Goal: Task Accomplishment & Management: Manage account settings

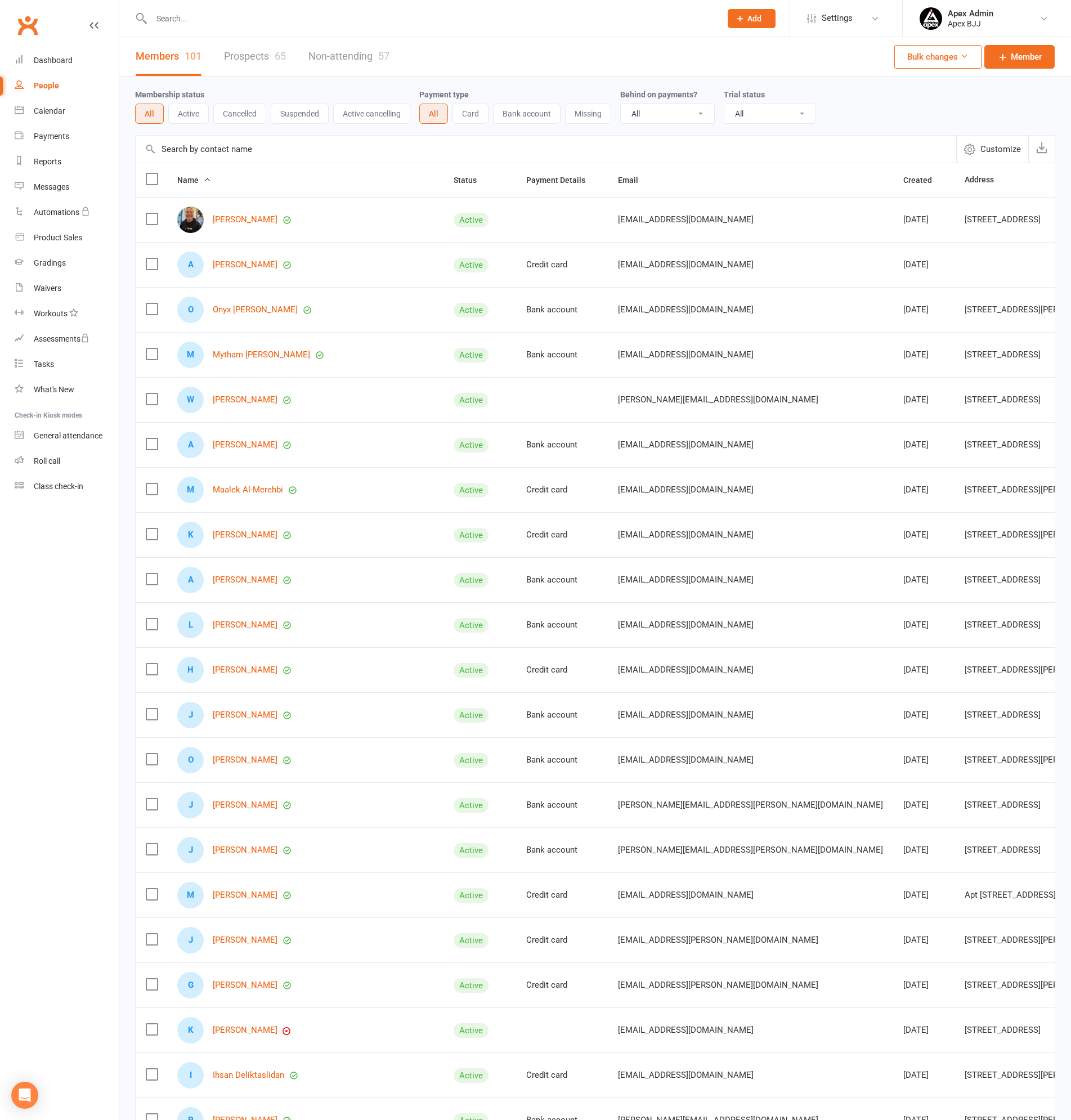
select select "100"
click at [48, 82] on div "People" at bounding box center [46, 85] width 25 height 9
click at [215, 22] on input "text" at bounding box center [430, 19] width 565 height 16
type input "matthew"
click at [58, 281] on link "Waivers" at bounding box center [67, 288] width 104 height 25
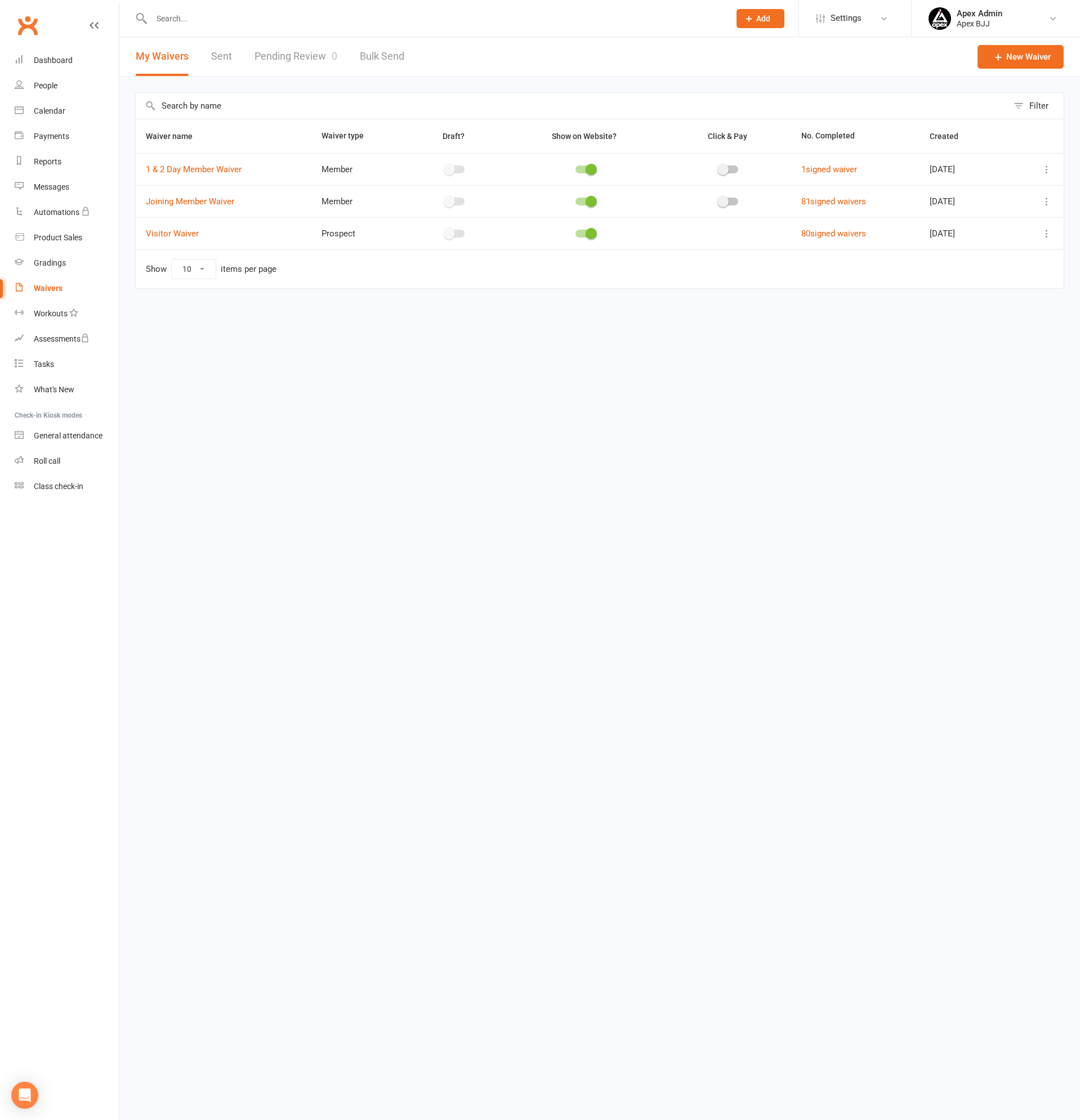
click at [192, 13] on input "text" at bounding box center [435, 19] width 574 height 16
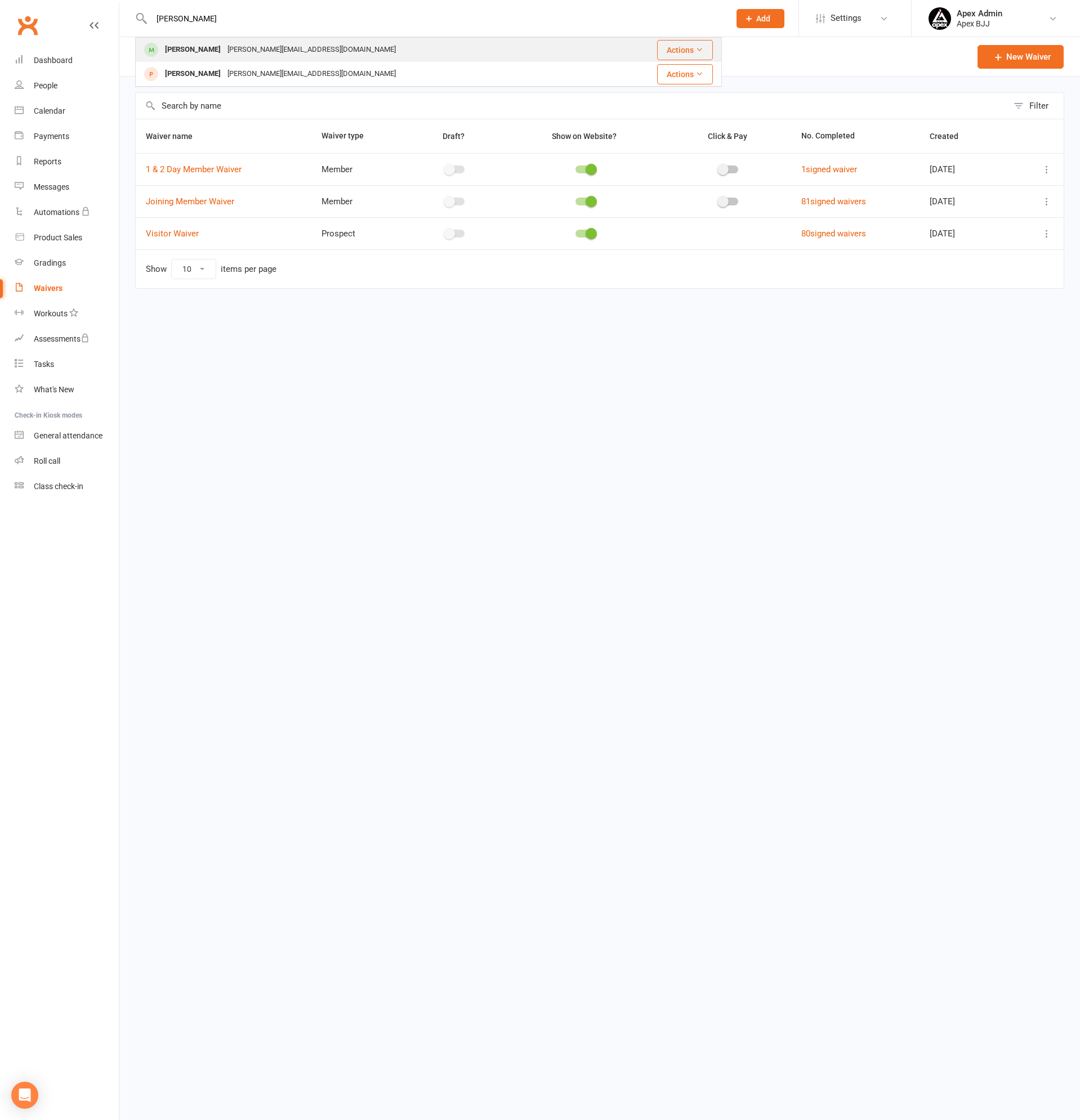
type input "[PERSON_NAME]"
click at [263, 51] on div "[PERSON_NAME][EMAIL_ADDRESS][DOMAIN_NAME]" at bounding box center [312, 50] width 175 height 17
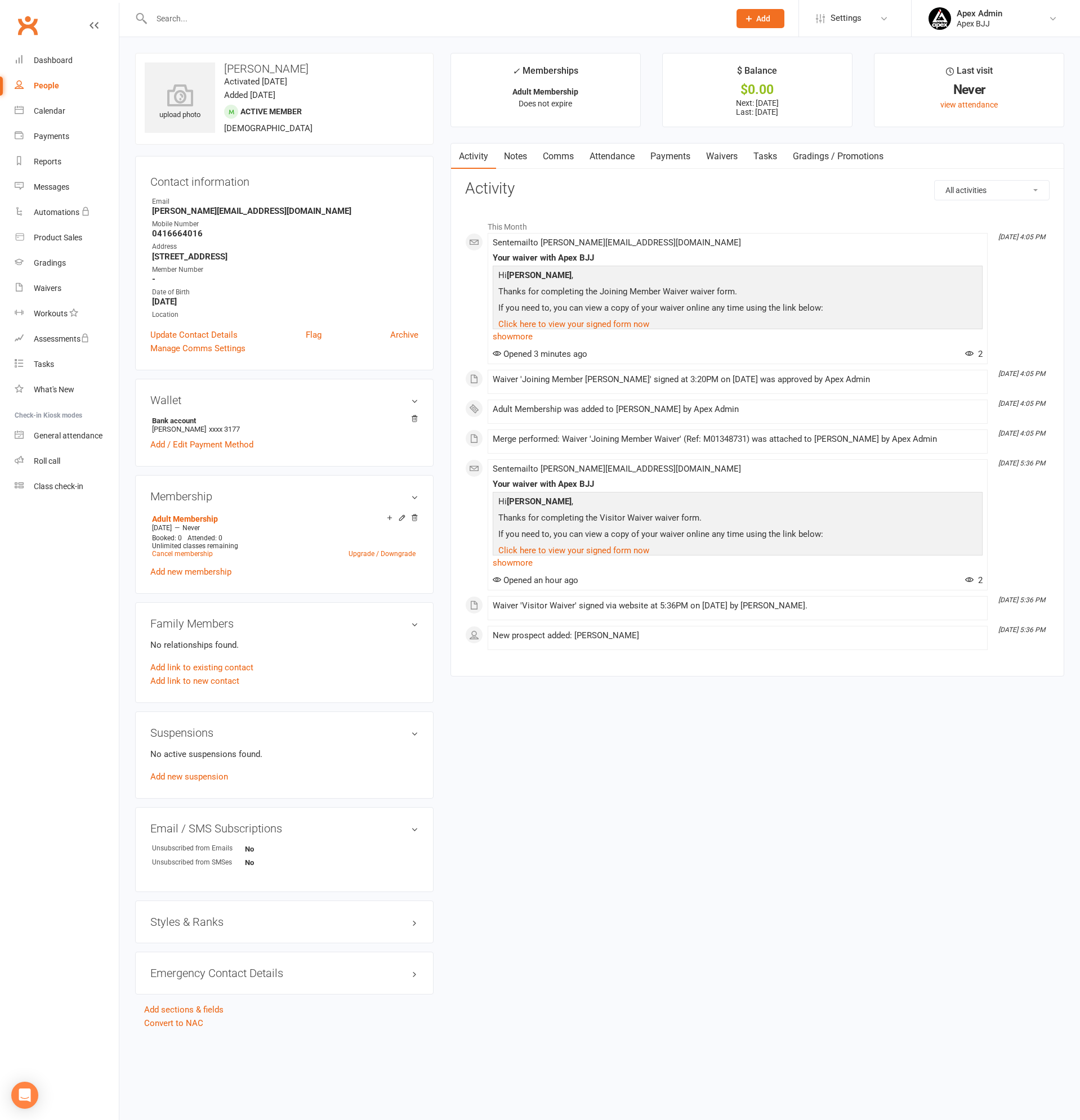
click at [671, 158] on link "Payments" at bounding box center [670, 156] width 56 height 26
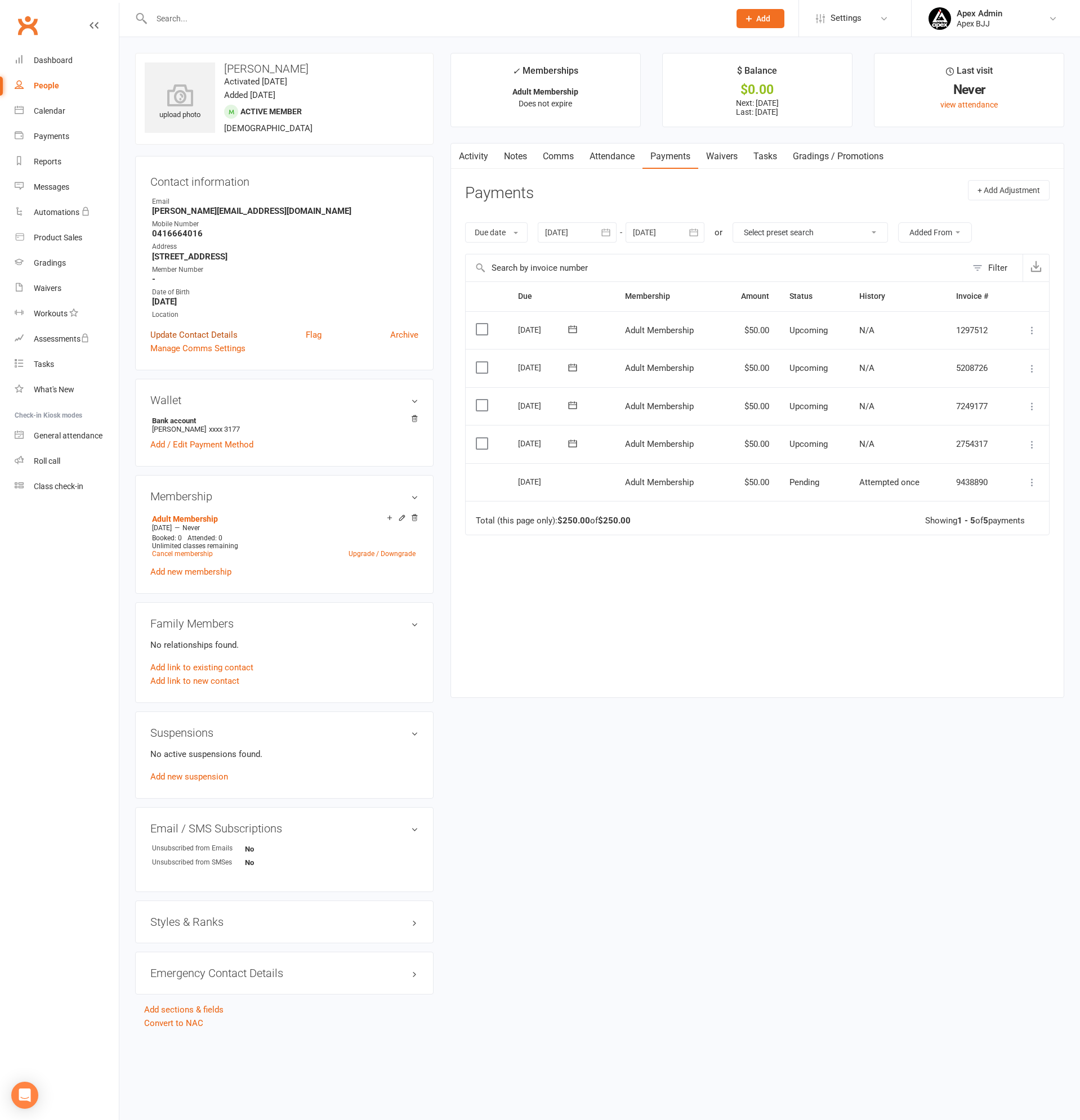
click at [214, 332] on link "Update Contact Details" at bounding box center [194, 335] width 88 height 14
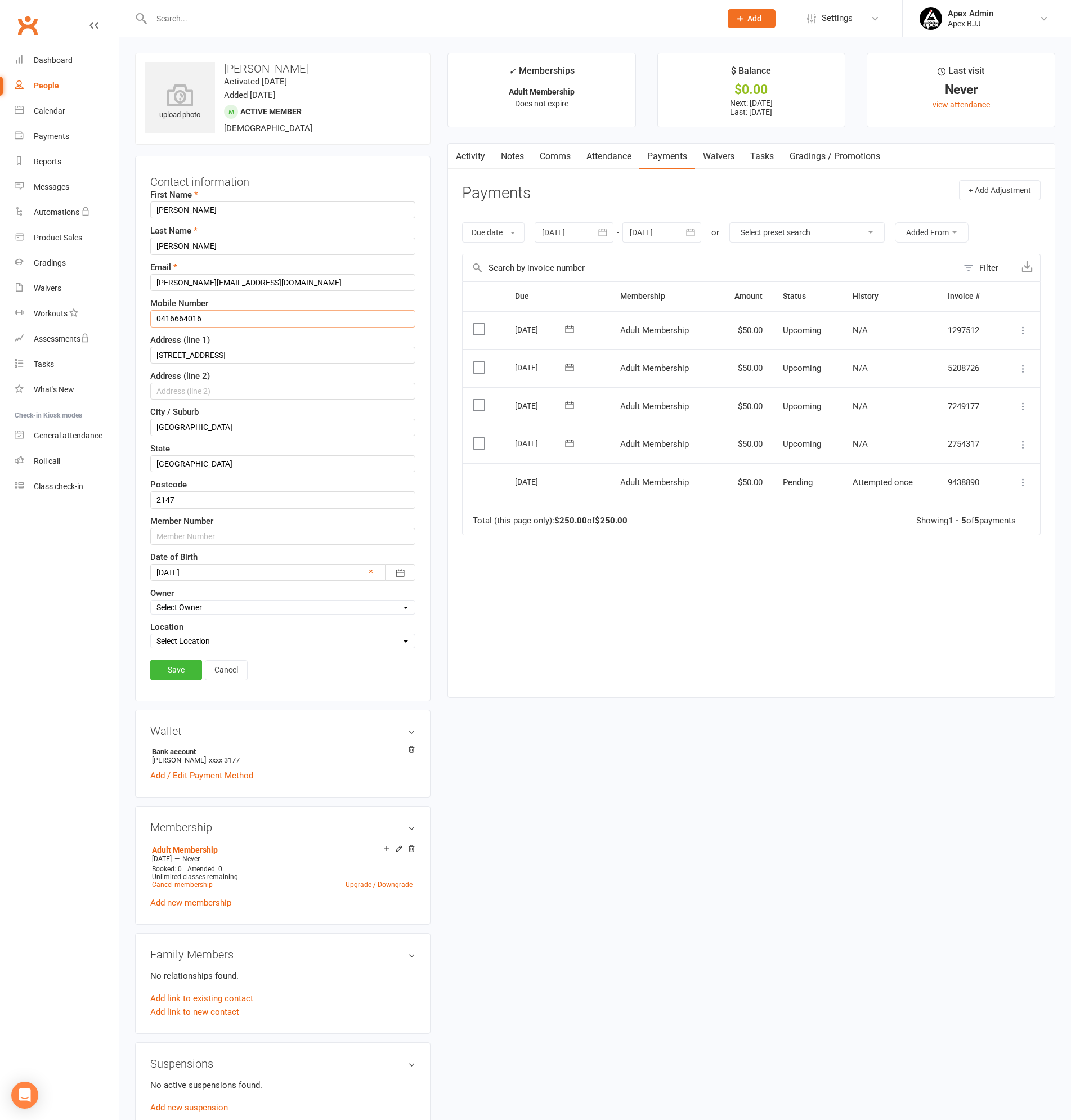
click at [217, 324] on input "0416664016" at bounding box center [283, 318] width 265 height 17
type input "0416 664 016"
click at [237, 350] on input "[STREET_ADDRESS]" at bounding box center [283, 354] width 265 height 17
type input "[STREET_ADDRESS]"
drag, startPoint x: 212, startPoint y: 429, endPoint x: 82, endPoint y: 403, distance: 132.6
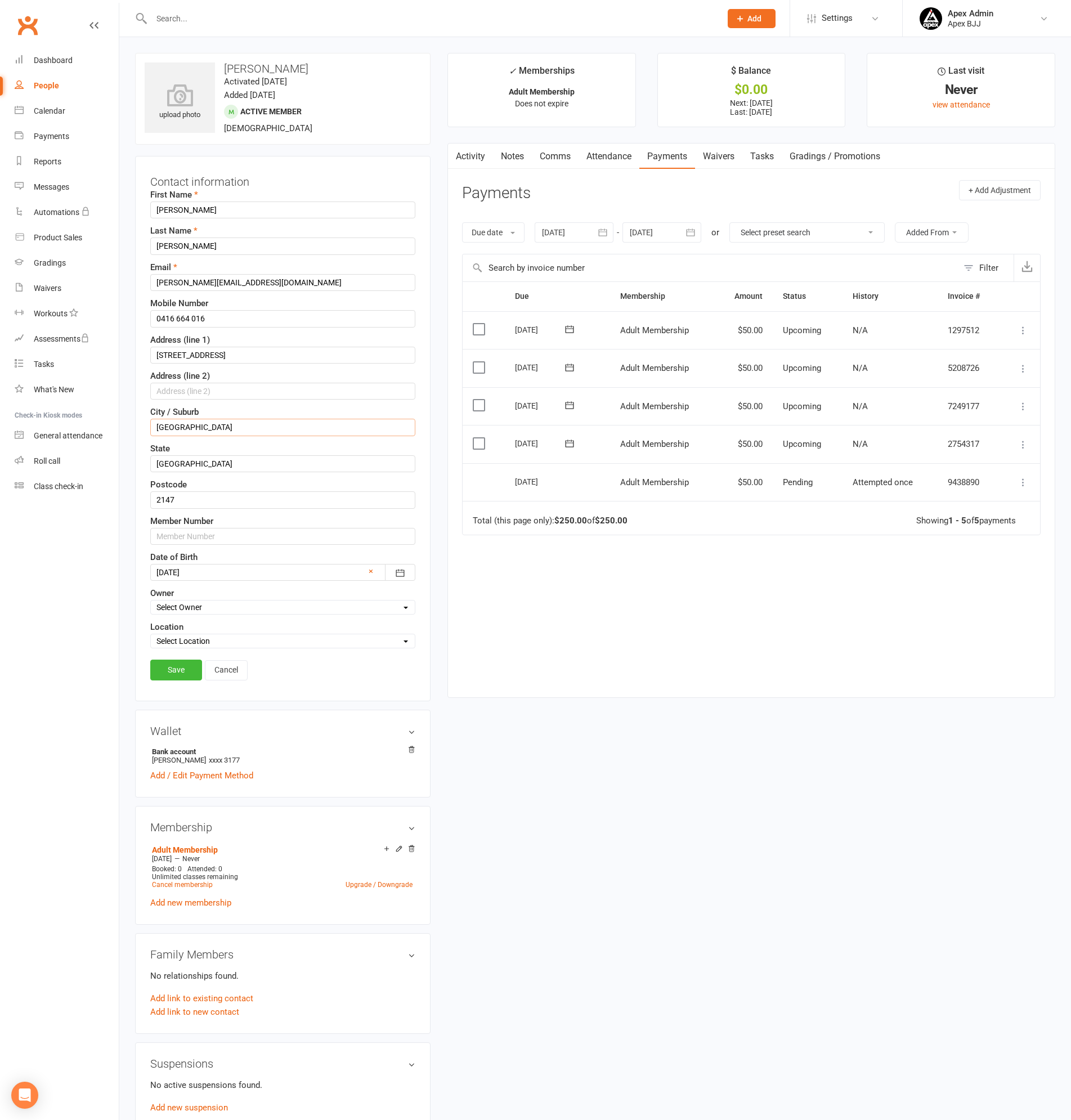
click at [82, 403] on ui-view "Prospect Member Non-attending contact Class / event Appointment Grading event T…" at bounding box center [535, 696] width 1071 height 1385
type input "SEVEN HILLS"
drag, startPoint x: 174, startPoint y: 671, endPoint x: 243, endPoint y: 683, distance: 70.0
click at [174, 671] on link "Save" at bounding box center [176, 670] width 52 height 20
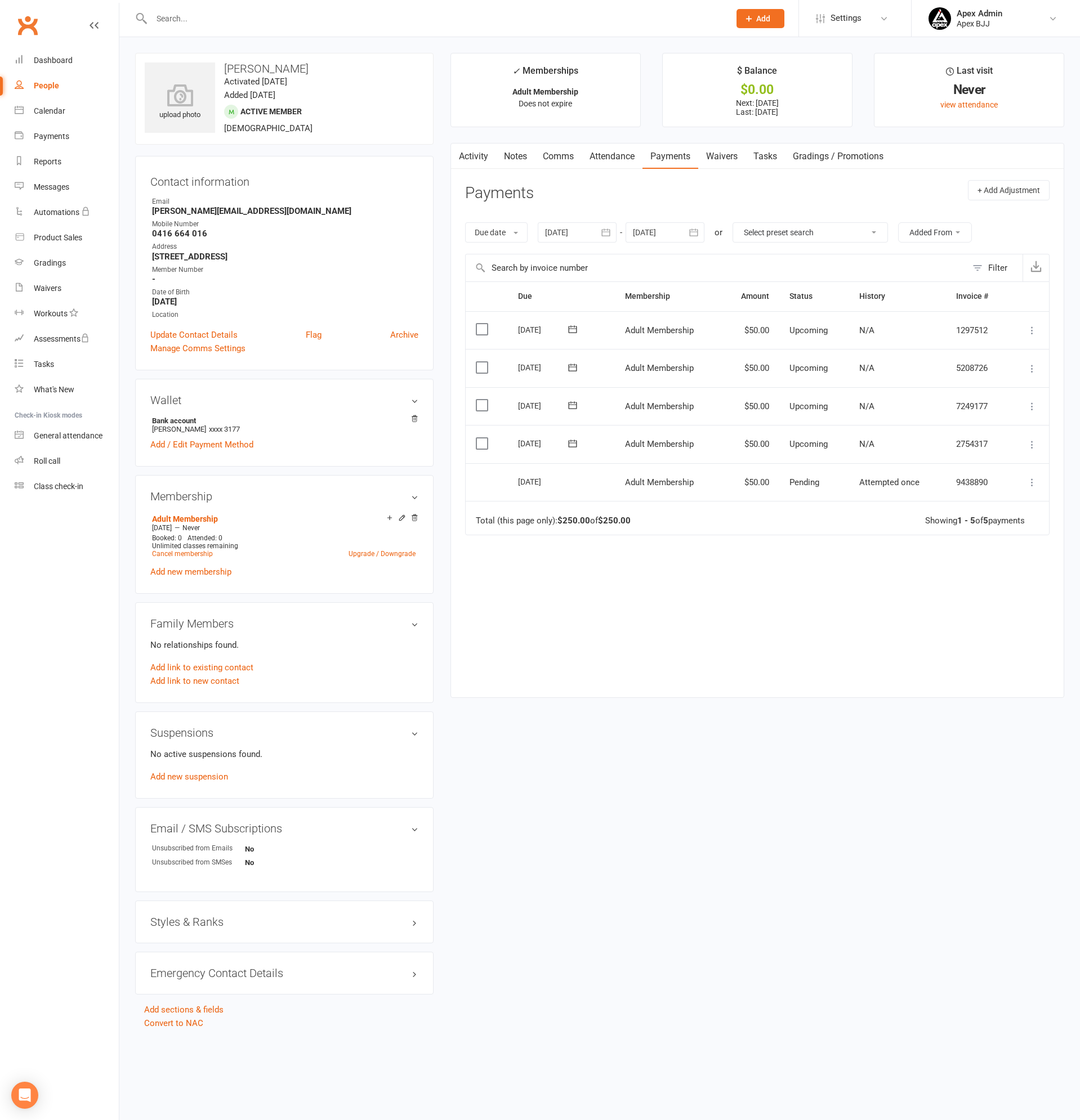
drag, startPoint x: 46, startPoint y: 85, endPoint x: 195, endPoint y: 118, distance: 152.6
click at [46, 85] on div "People" at bounding box center [46, 85] width 25 height 9
select select "100"
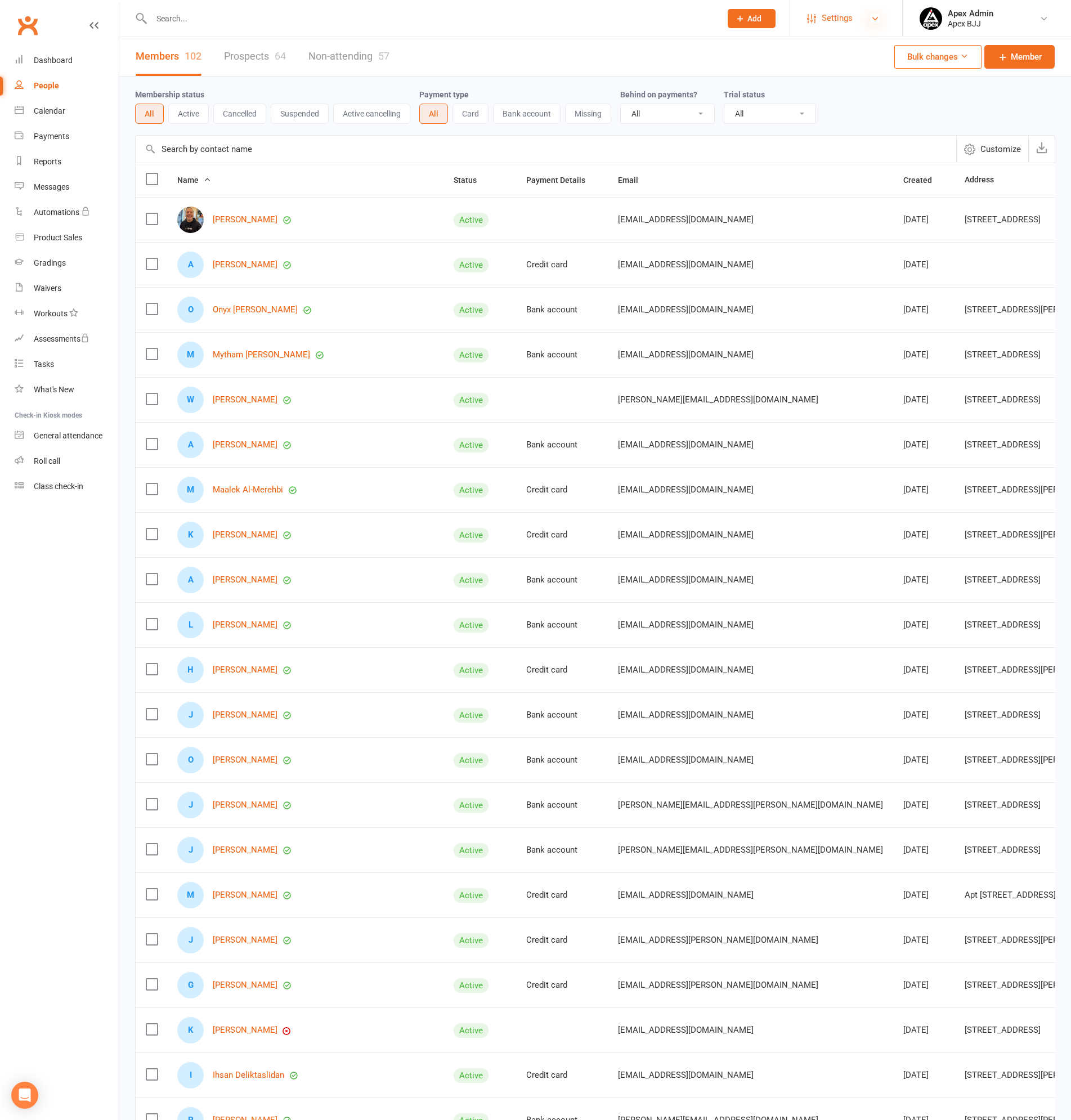
click at [879, 17] on icon at bounding box center [875, 18] width 9 height 9
click at [839, 49] on link "Membership Plans" at bounding box center [846, 50] width 112 height 26
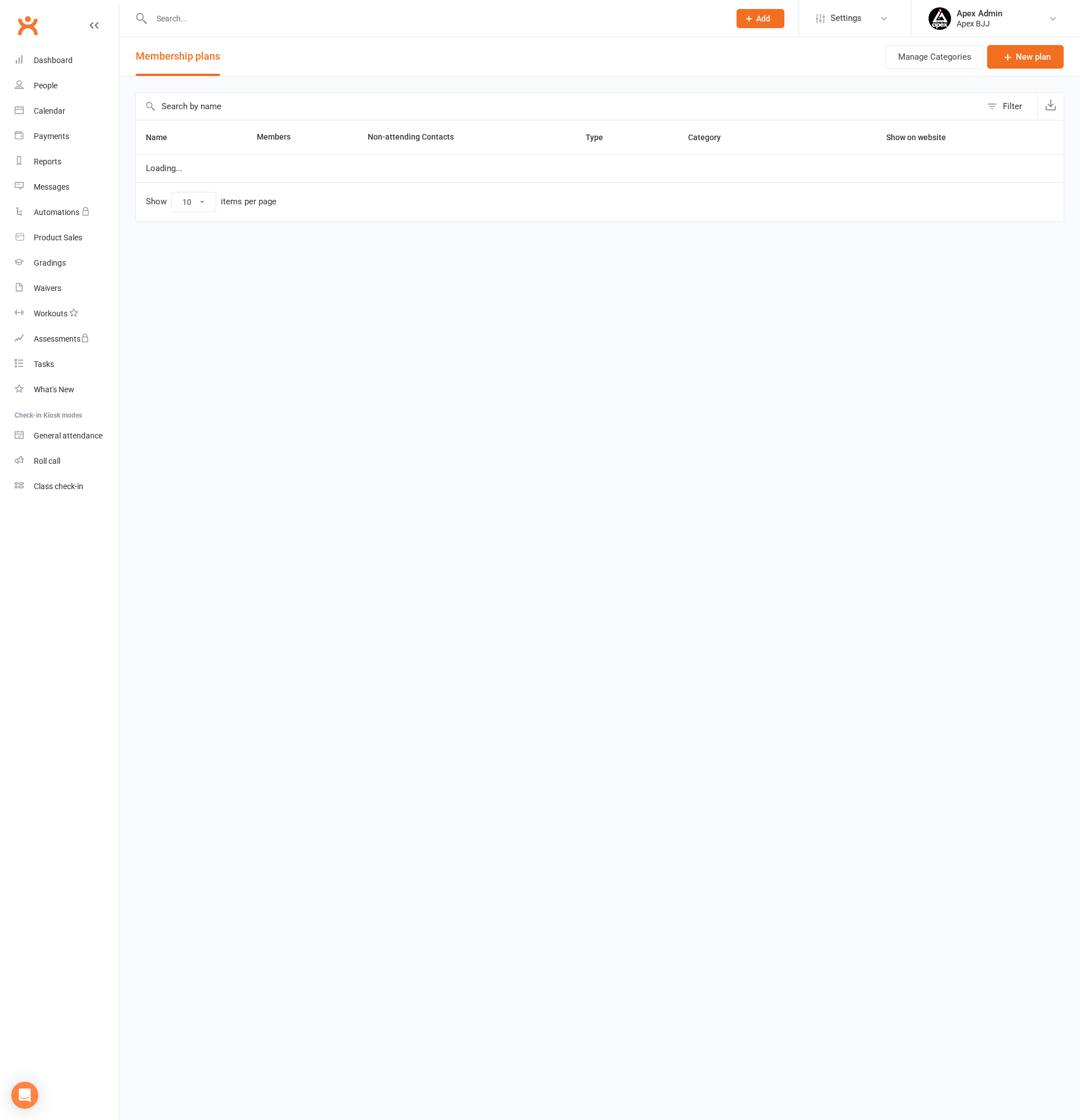
select select "100"
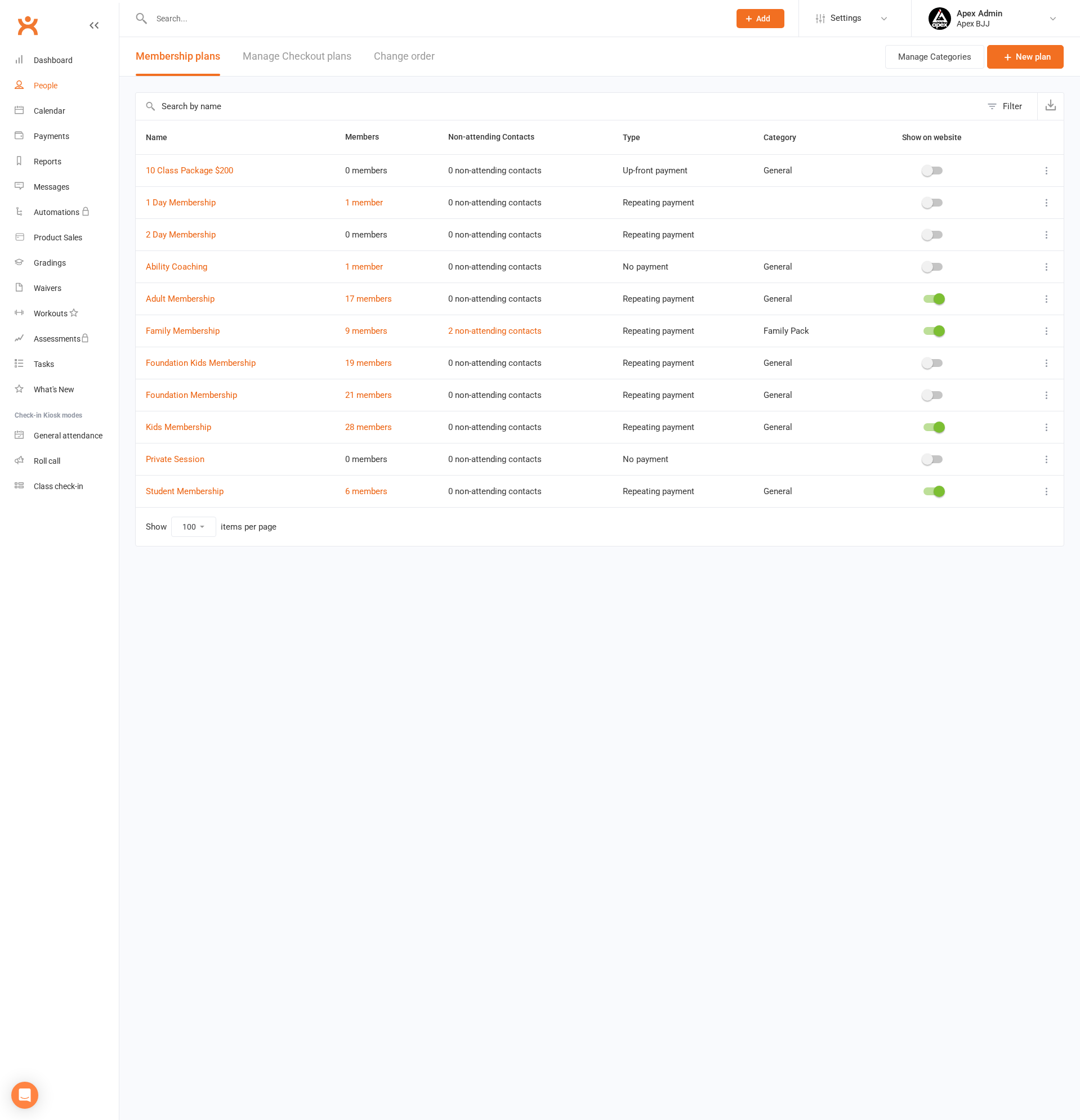
click at [42, 78] on link "People" at bounding box center [67, 85] width 104 height 25
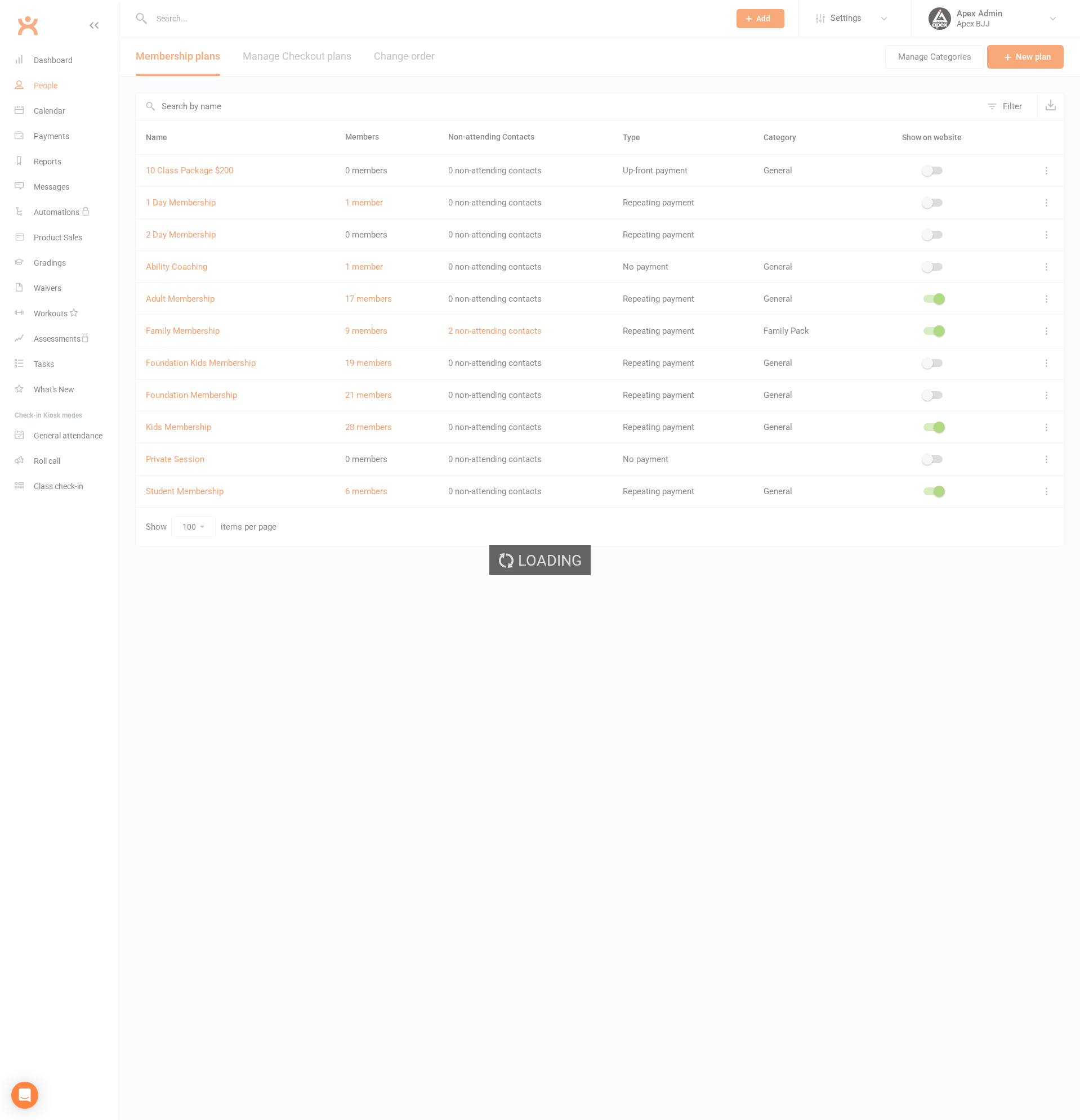
select select "100"
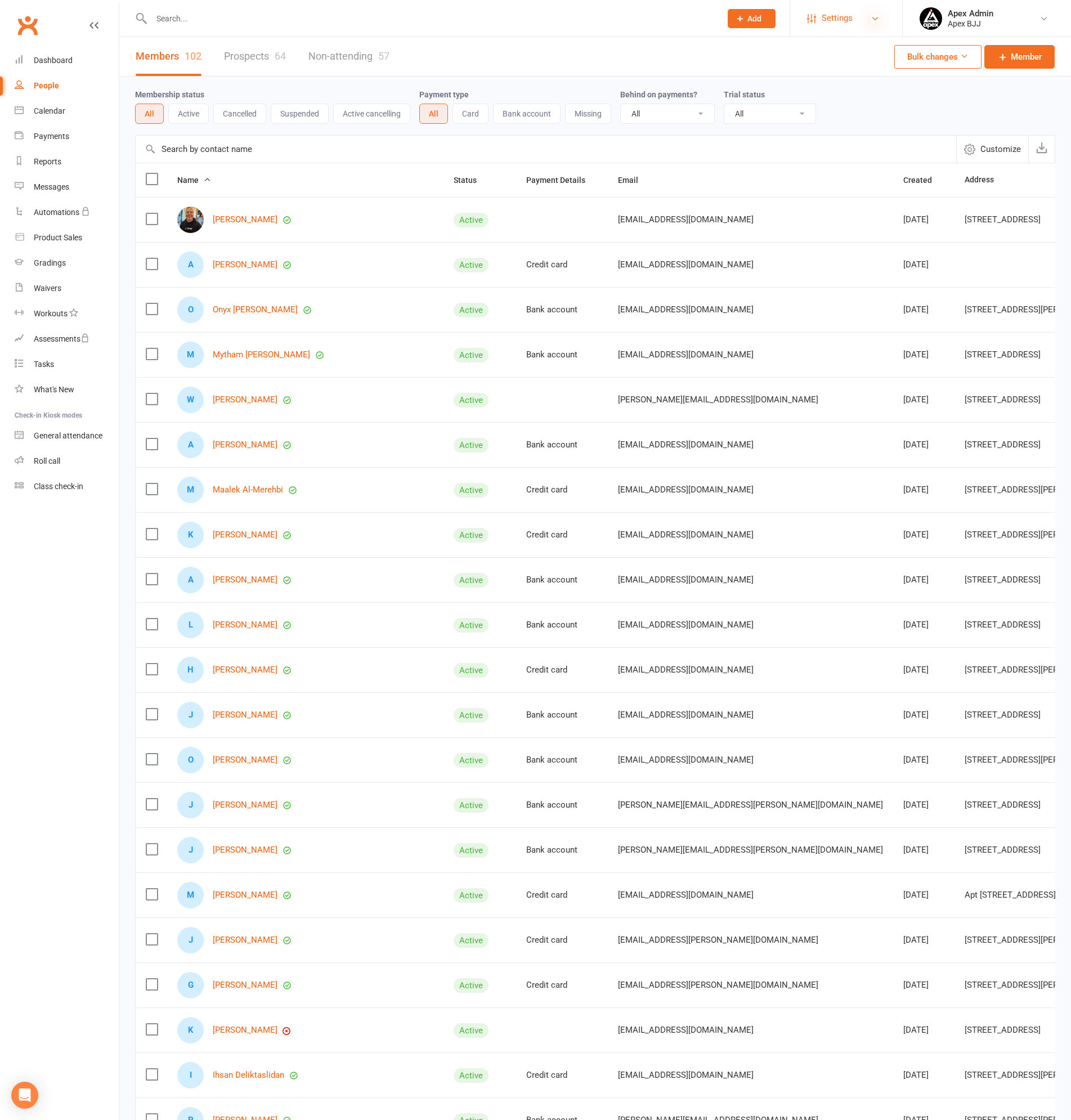
click at [874, 18] on icon at bounding box center [875, 18] width 9 height 9
click at [829, 56] on link "Membership Plans" at bounding box center [846, 50] width 112 height 26
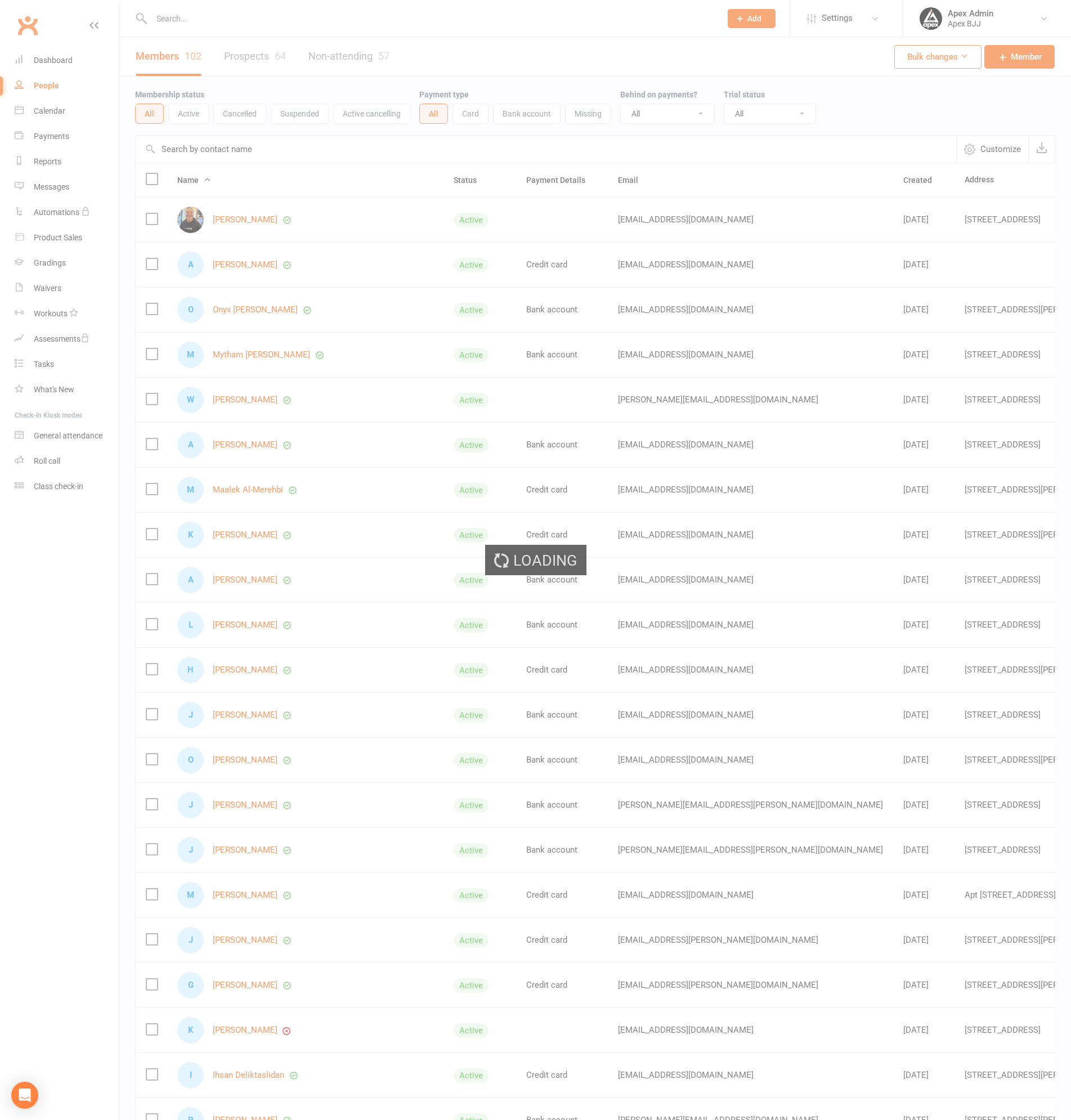
select select "100"
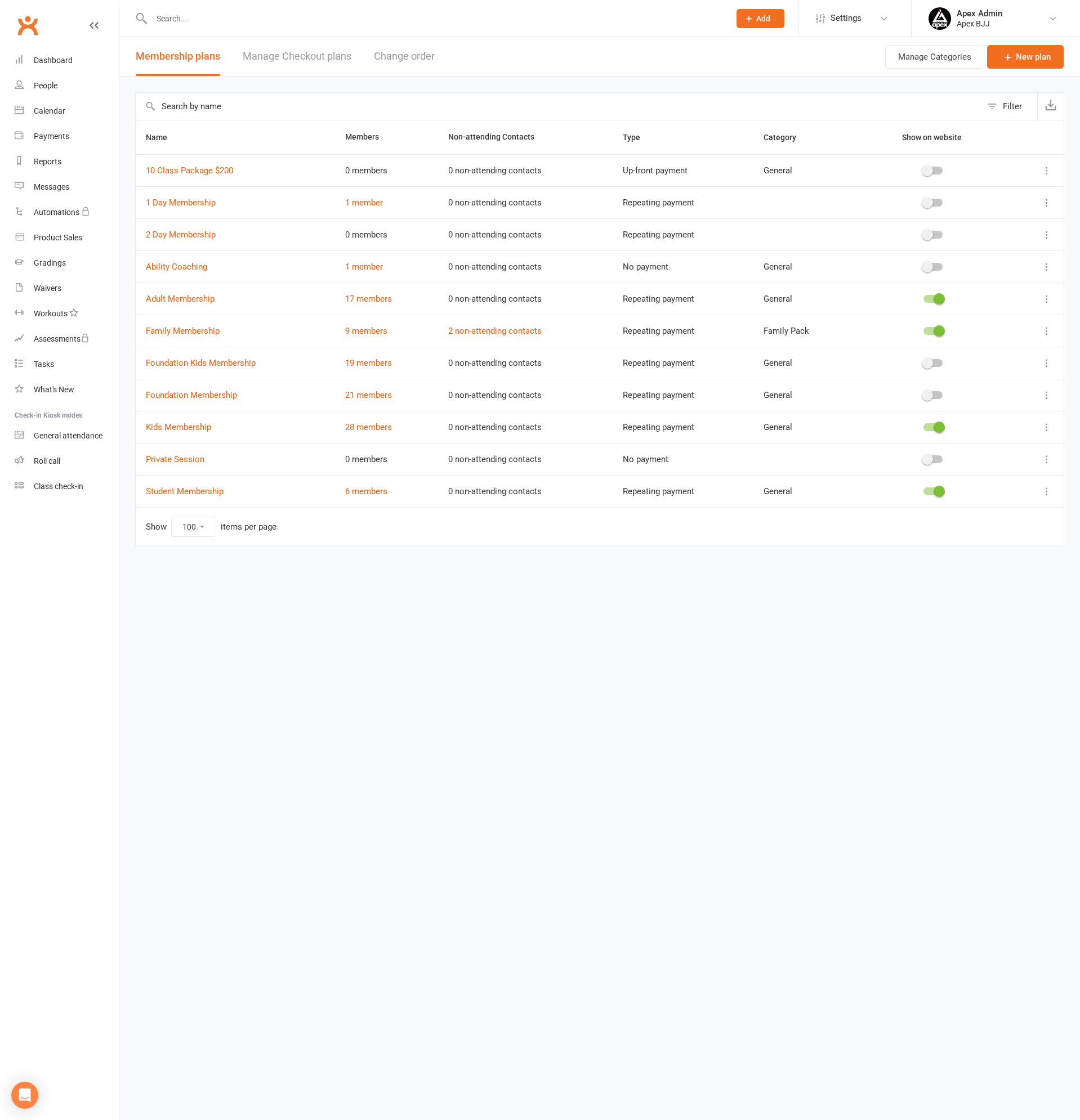
click at [184, 15] on input "text" at bounding box center [435, 19] width 574 height 16
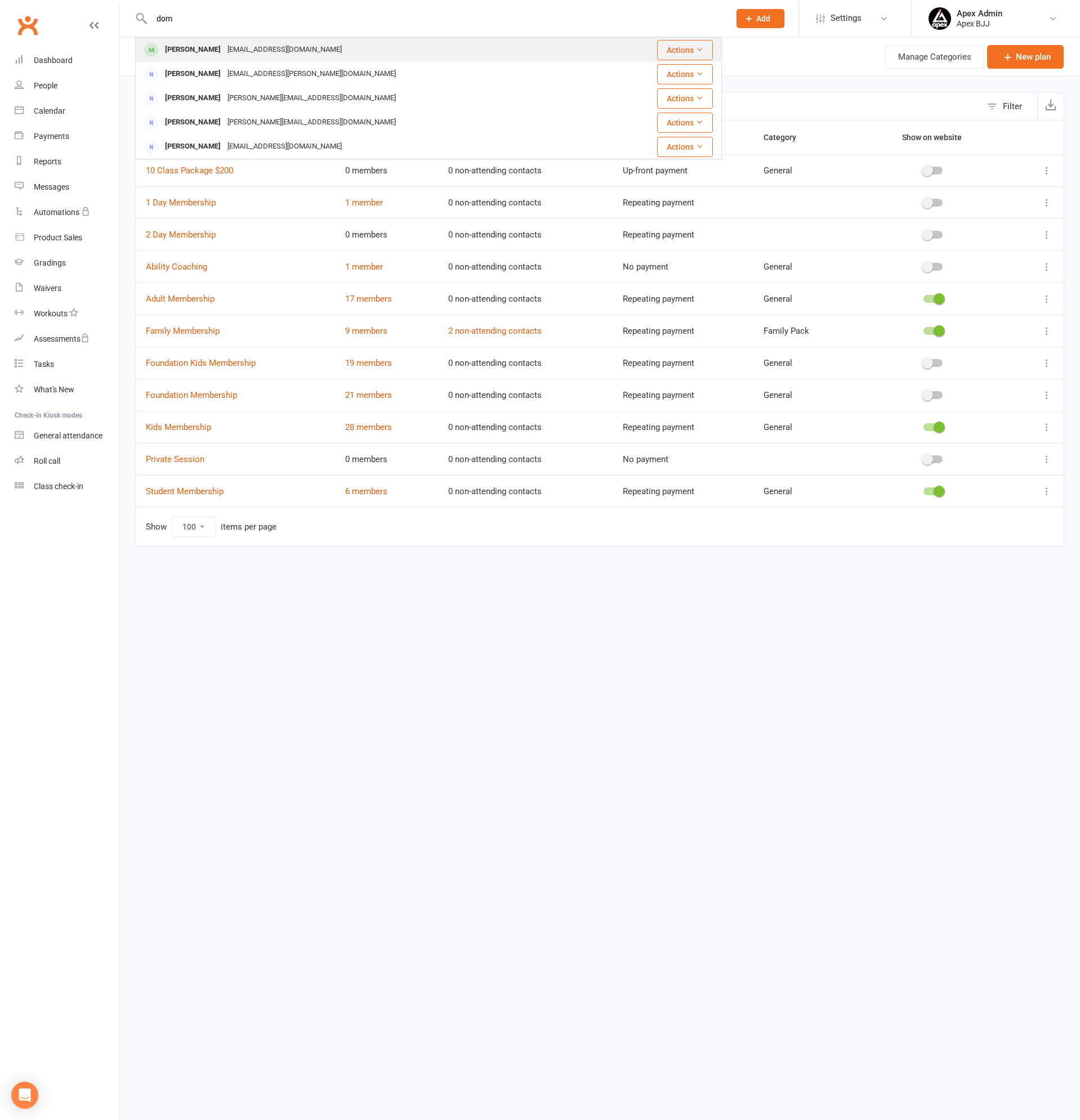
type input "dom"
click at [202, 49] on div "[PERSON_NAME]" at bounding box center [192, 50] width 62 height 17
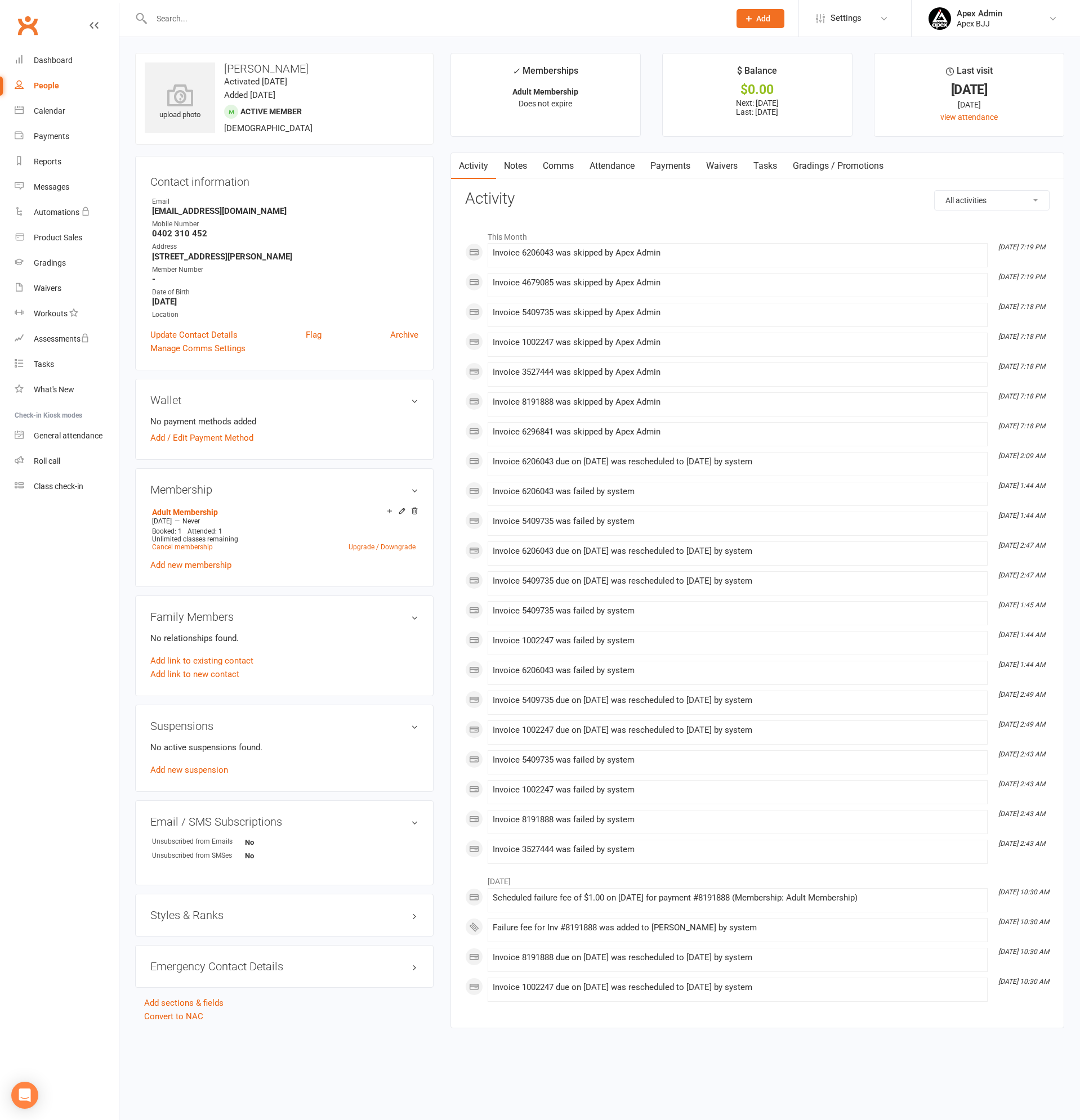
click at [682, 167] on link "Payments" at bounding box center [670, 166] width 56 height 26
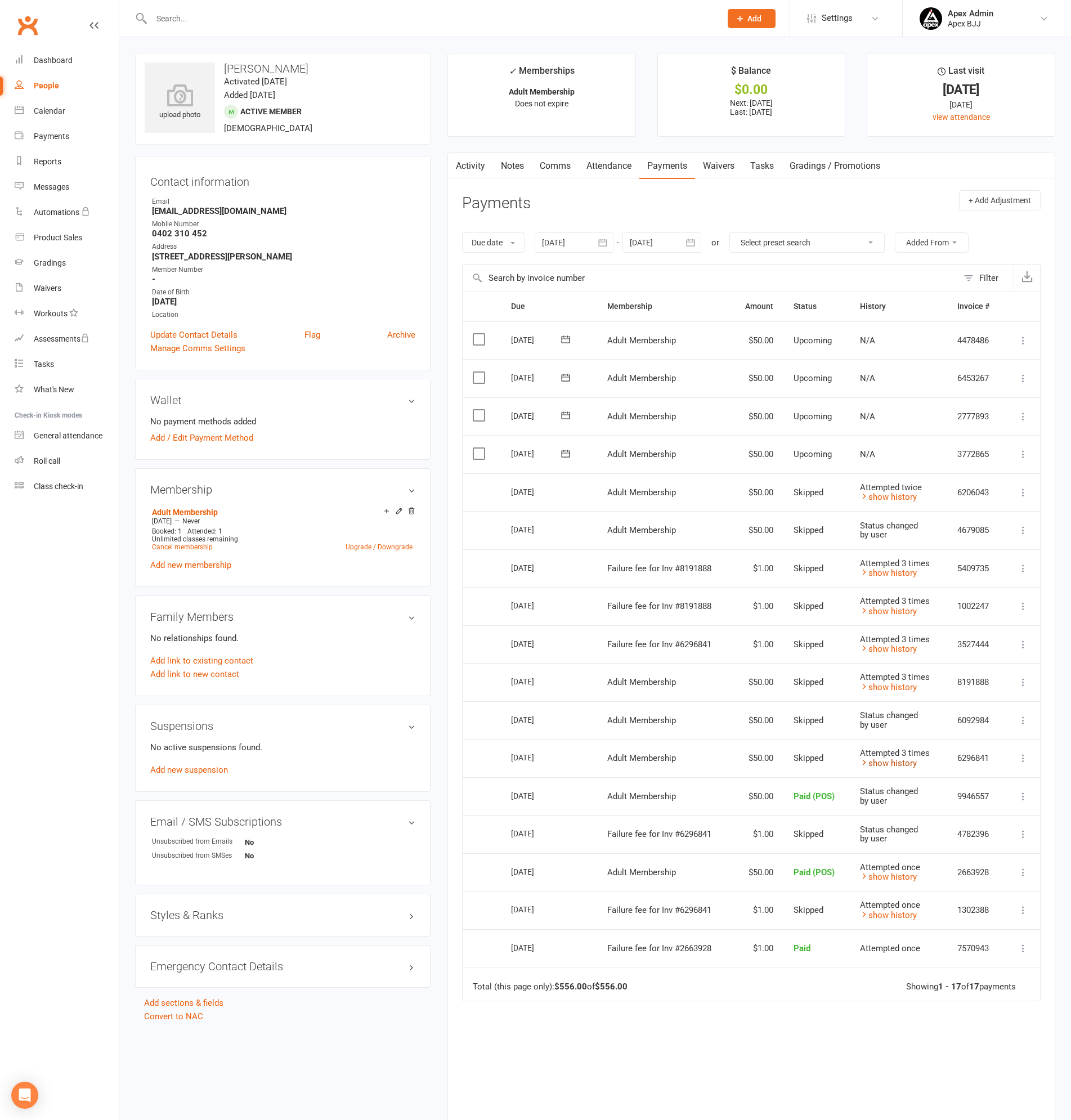
click at [887, 763] on link "show history" at bounding box center [888, 763] width 57 height 10
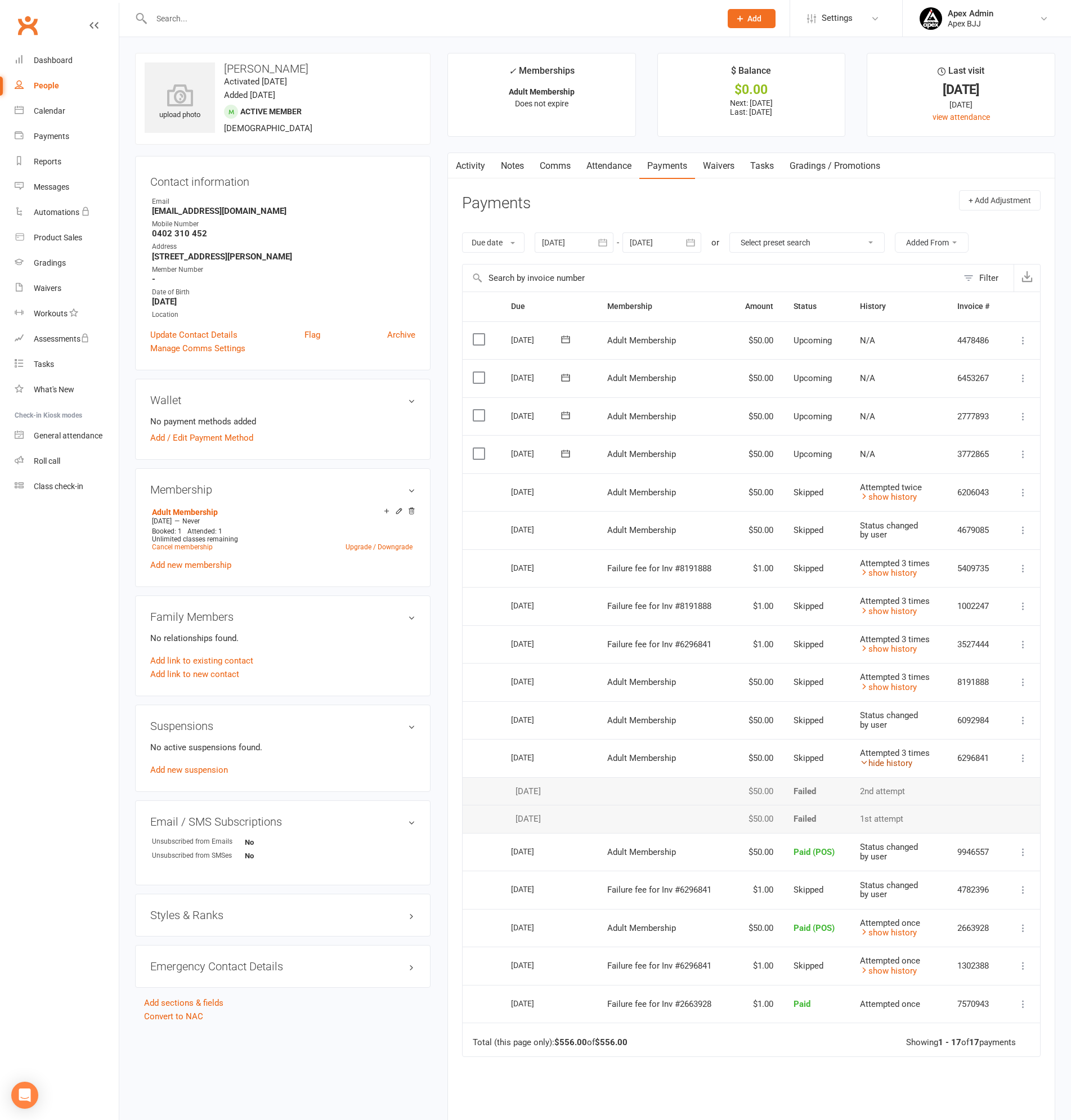
click at [887, 763] on link "hide history" at bounding box center [886, 763] width 52 height 10
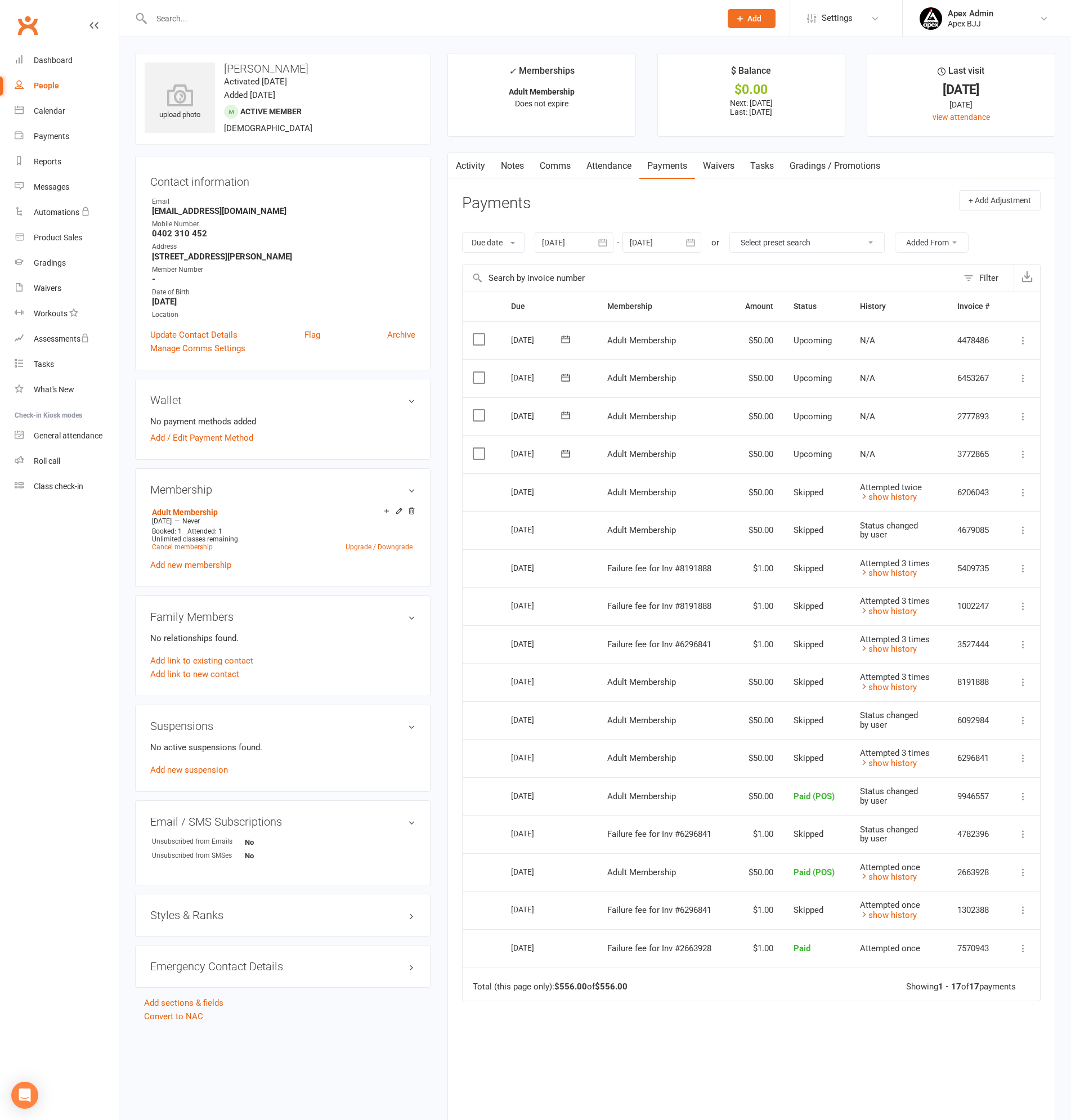
click at [1023, 760] on icon at bounding box center [1023, 758] width 12 height 12
click at [973, 777] on link "Mark as Paid (Cash)" at bounding box center [973, 779] width 111 height 22
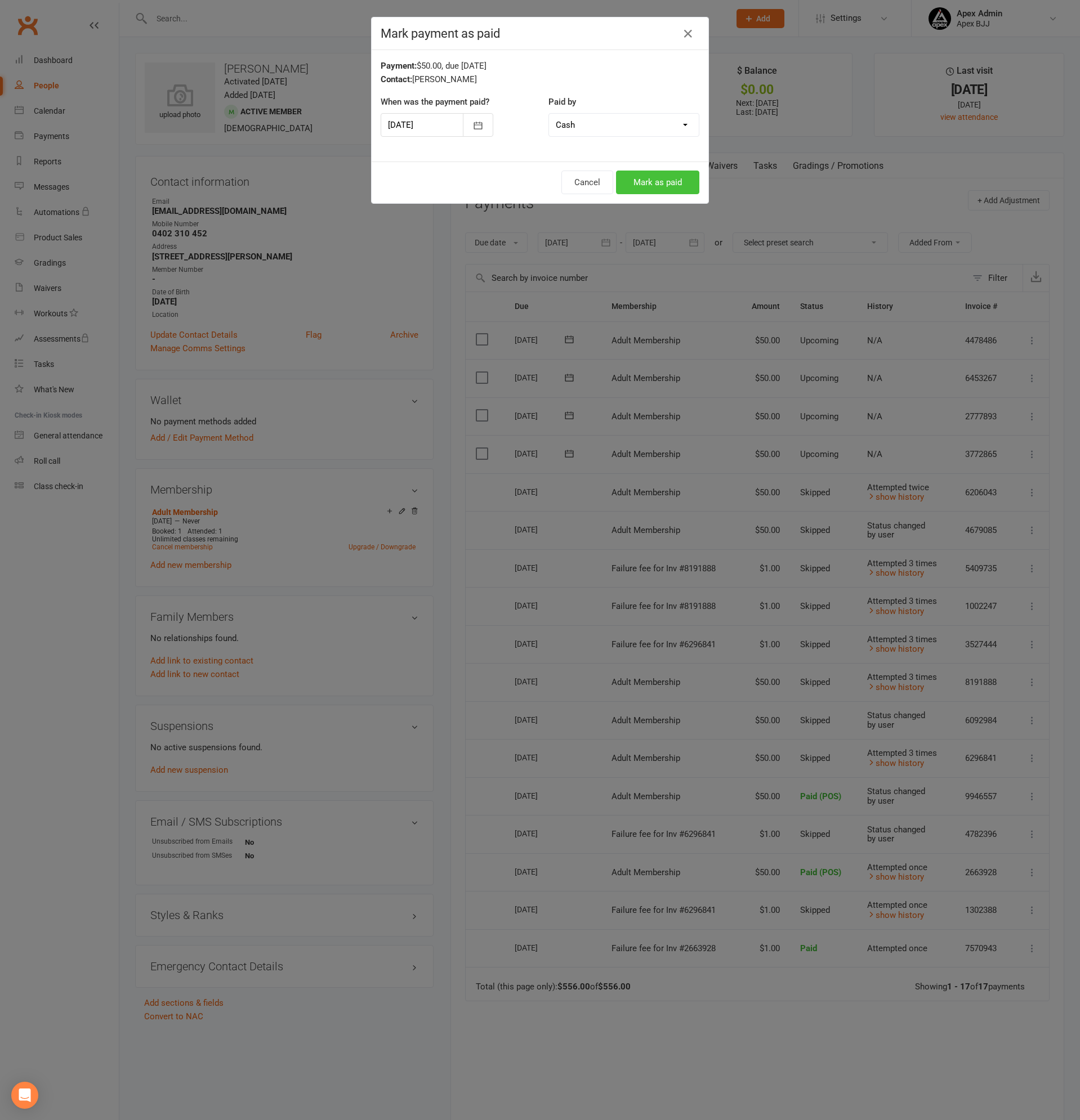
click at [656, 183] on button "Mark as paid" at bounding box center [657, 182] width 83 height 24
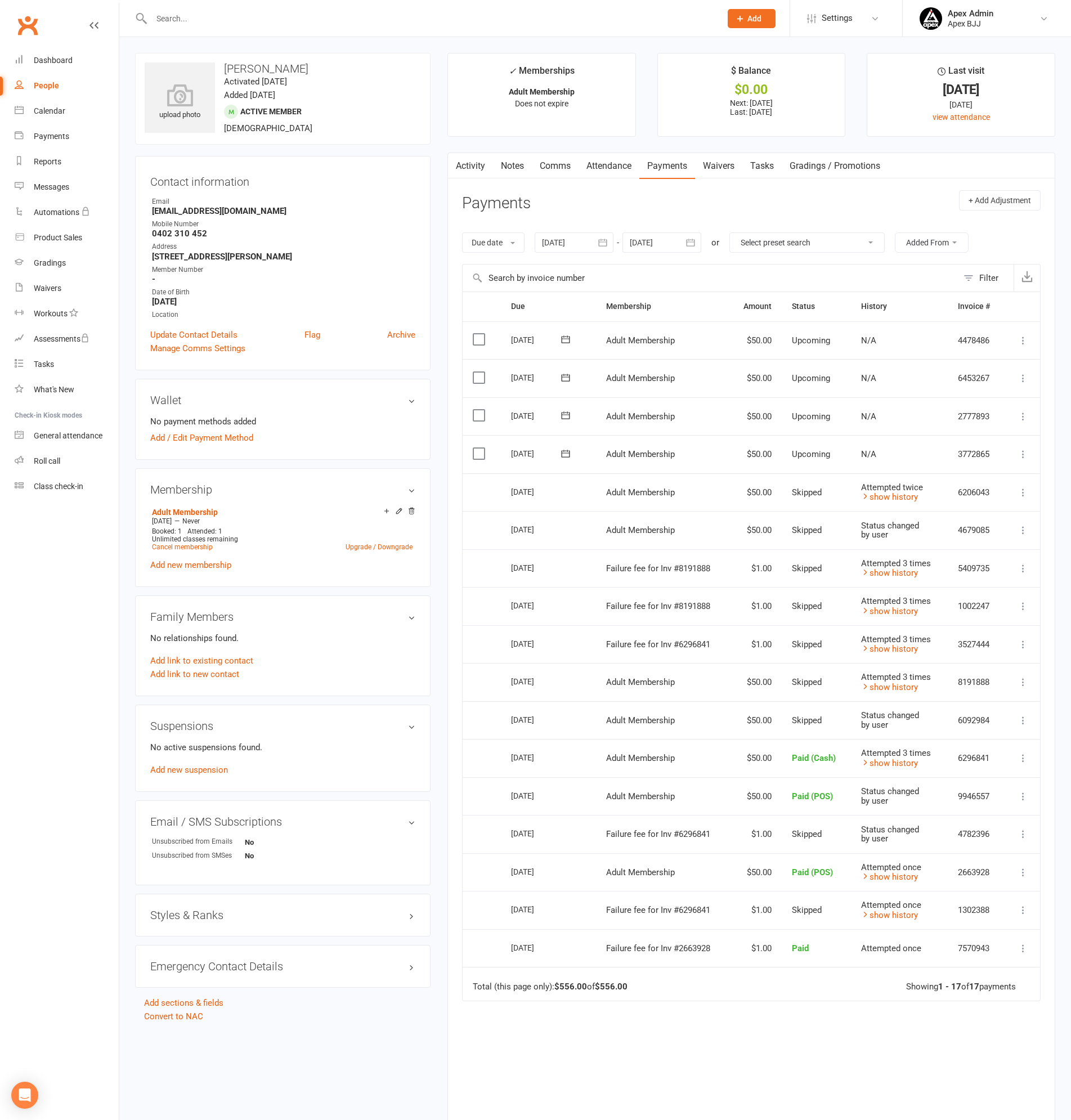
click at [1023, 718] on icon at bounding box center [1023, 720] width 12 height 12
click at [968, 742] on link "Mark as Paid (Cash)" at bounding box center [973, 742] width 111 height 22
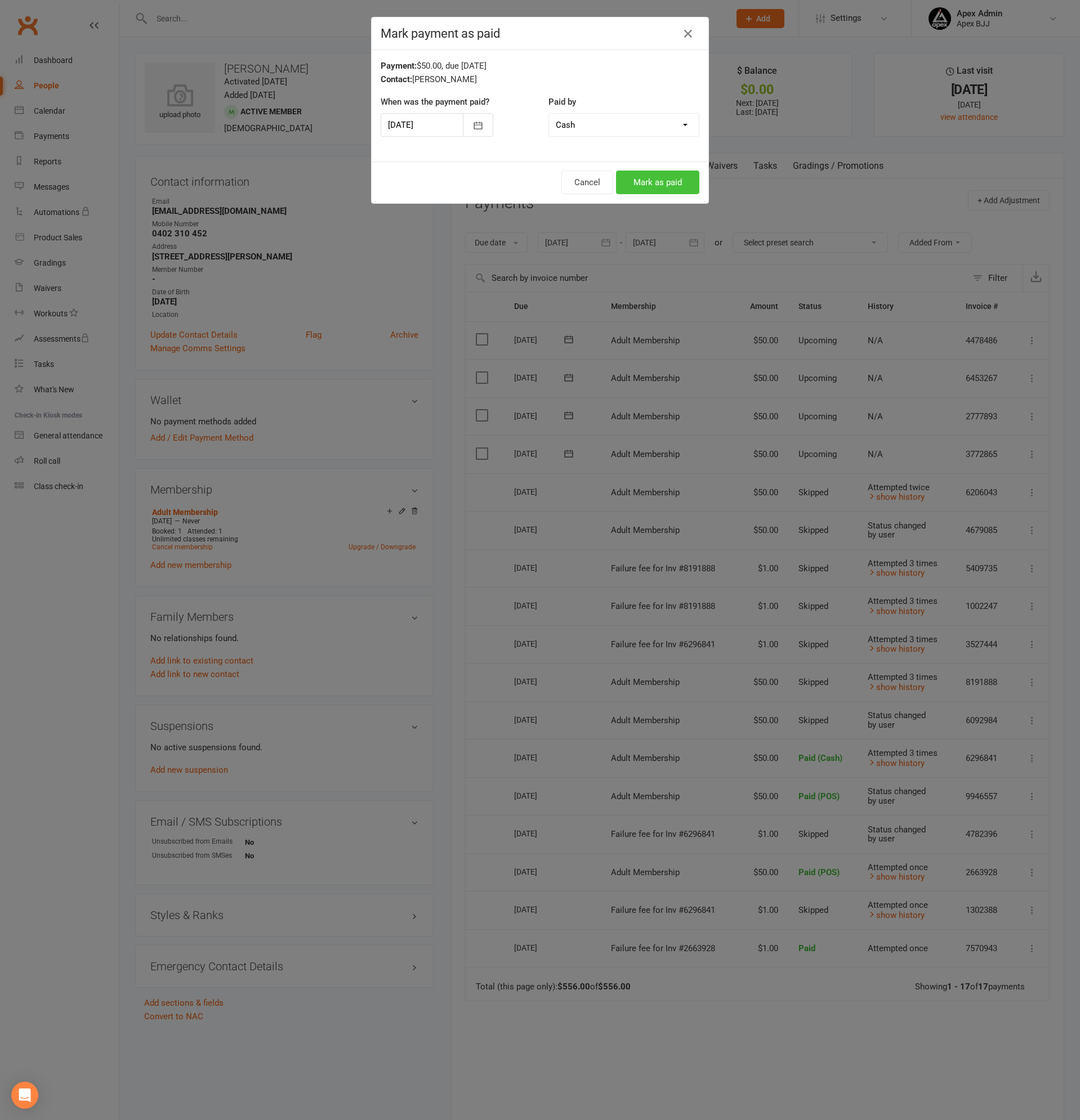
click at [664, 180] on button "Mark as paid" at bounding box center [657, 182] width 83 height 24
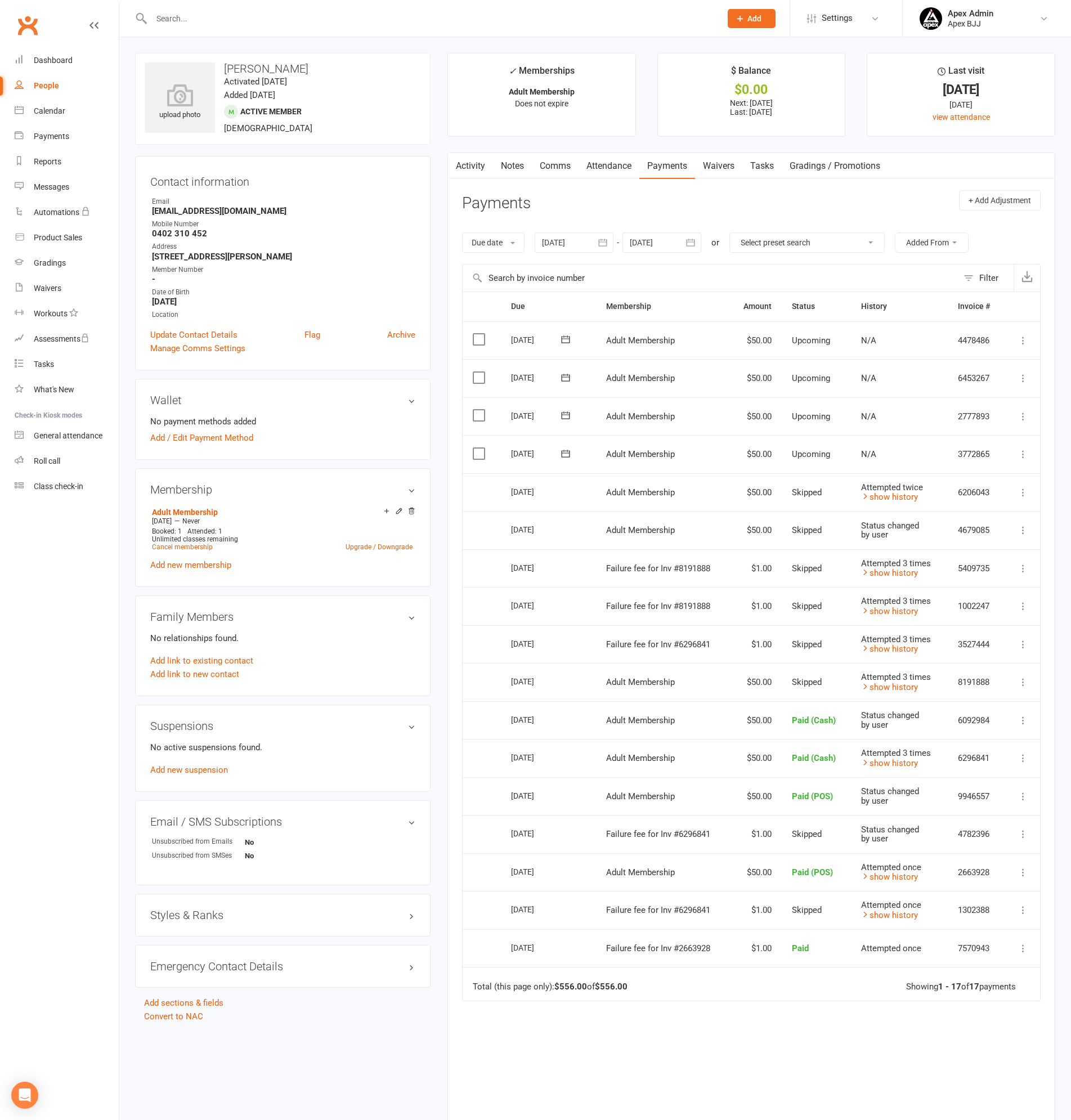
click at [1022, 682] on icon at bounding box center [1023, 682] width 12 height 12
click at [968, 700] on link "Mark as Paid (Cash)" at bounding box center [973, 704] width 111 height 22
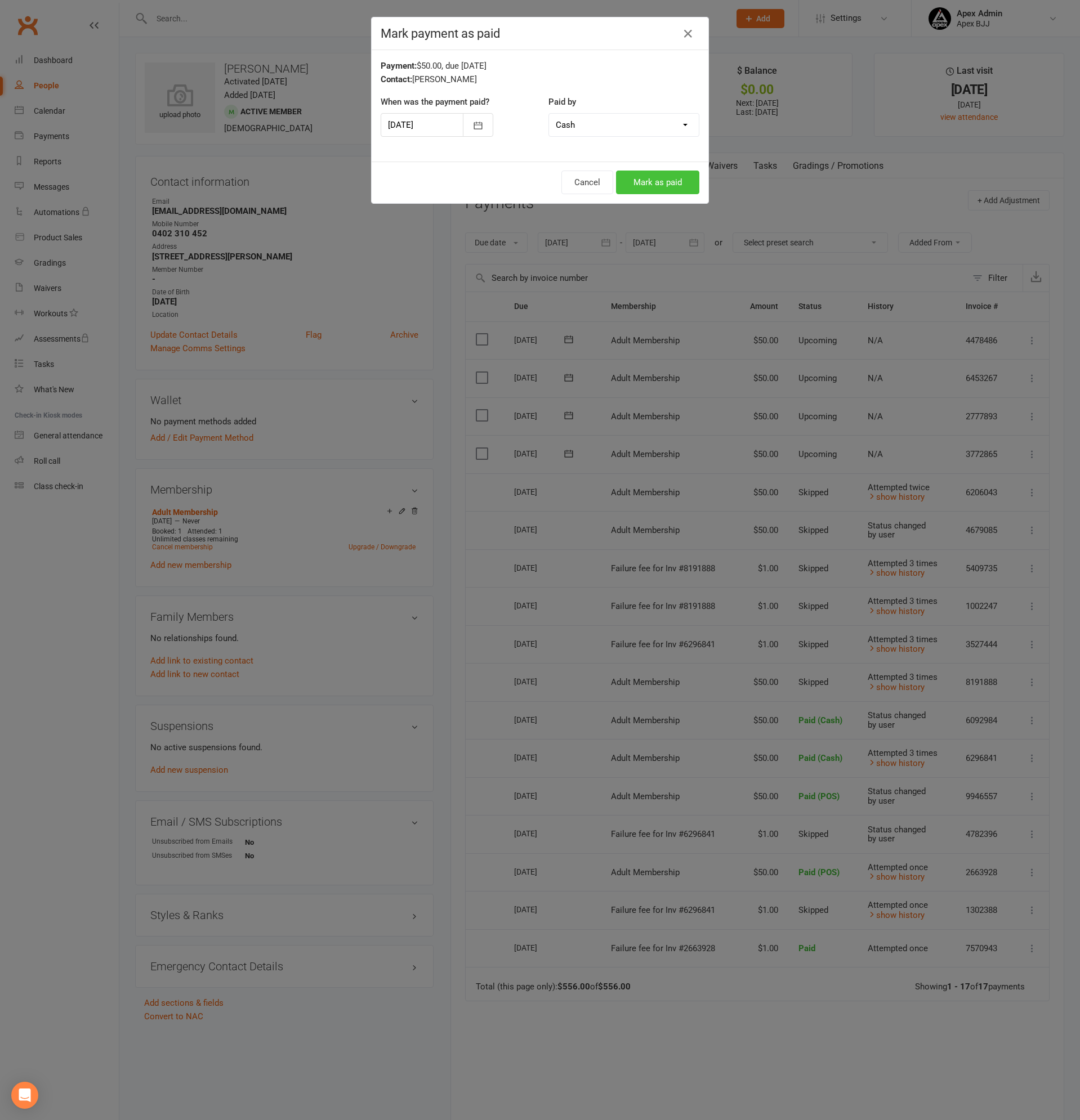
click at [631, 186] on button "Mark as paid" at bounding box center [657, 182] width 83 height 24
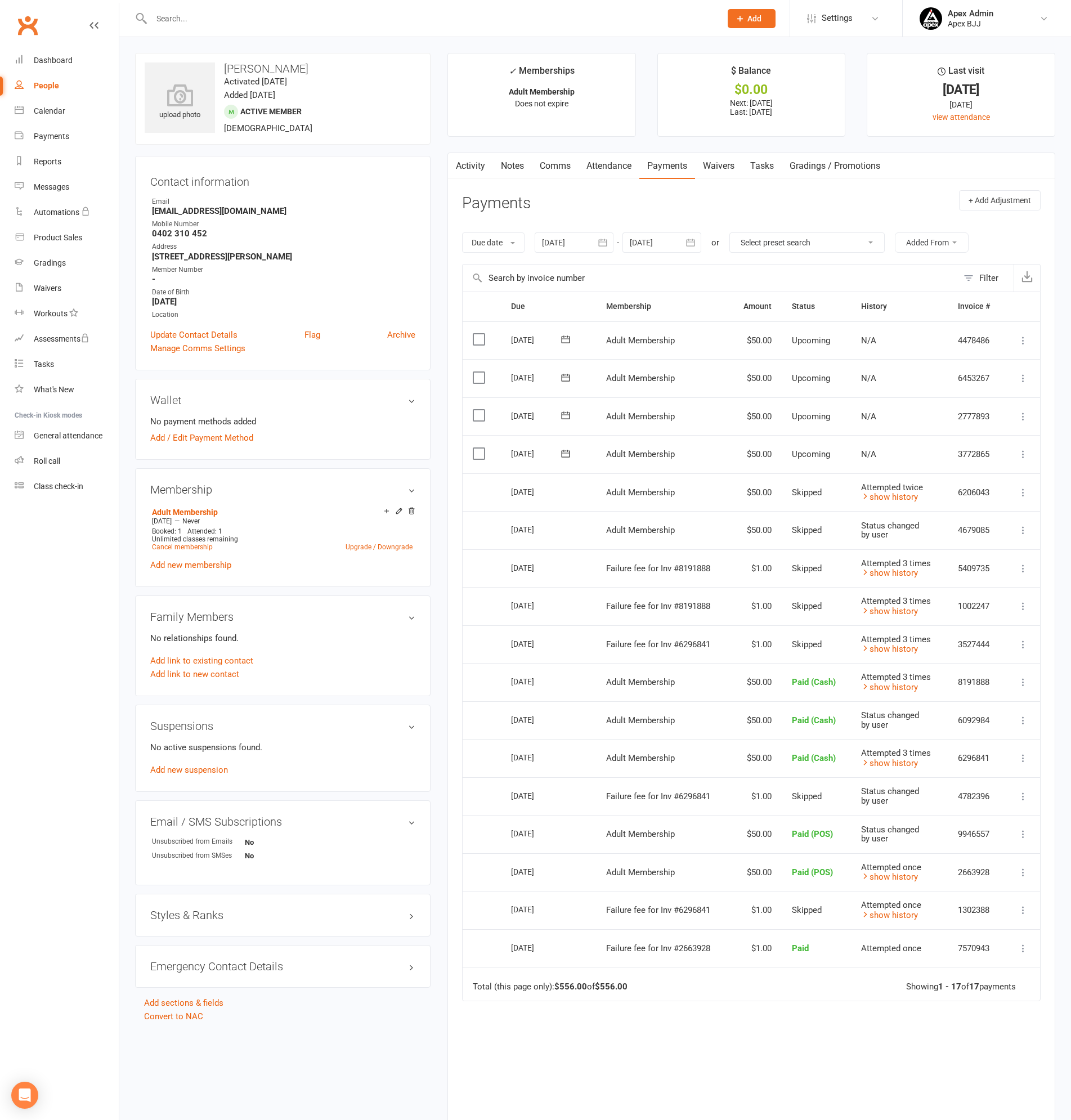
click at [1024, 534] on icon at bounding box center [1023, 530] width 12 height 12
click at [981, 546] on link "Mark as Paid (Cash)" at bounding box center [973, 552] width 111 height 22
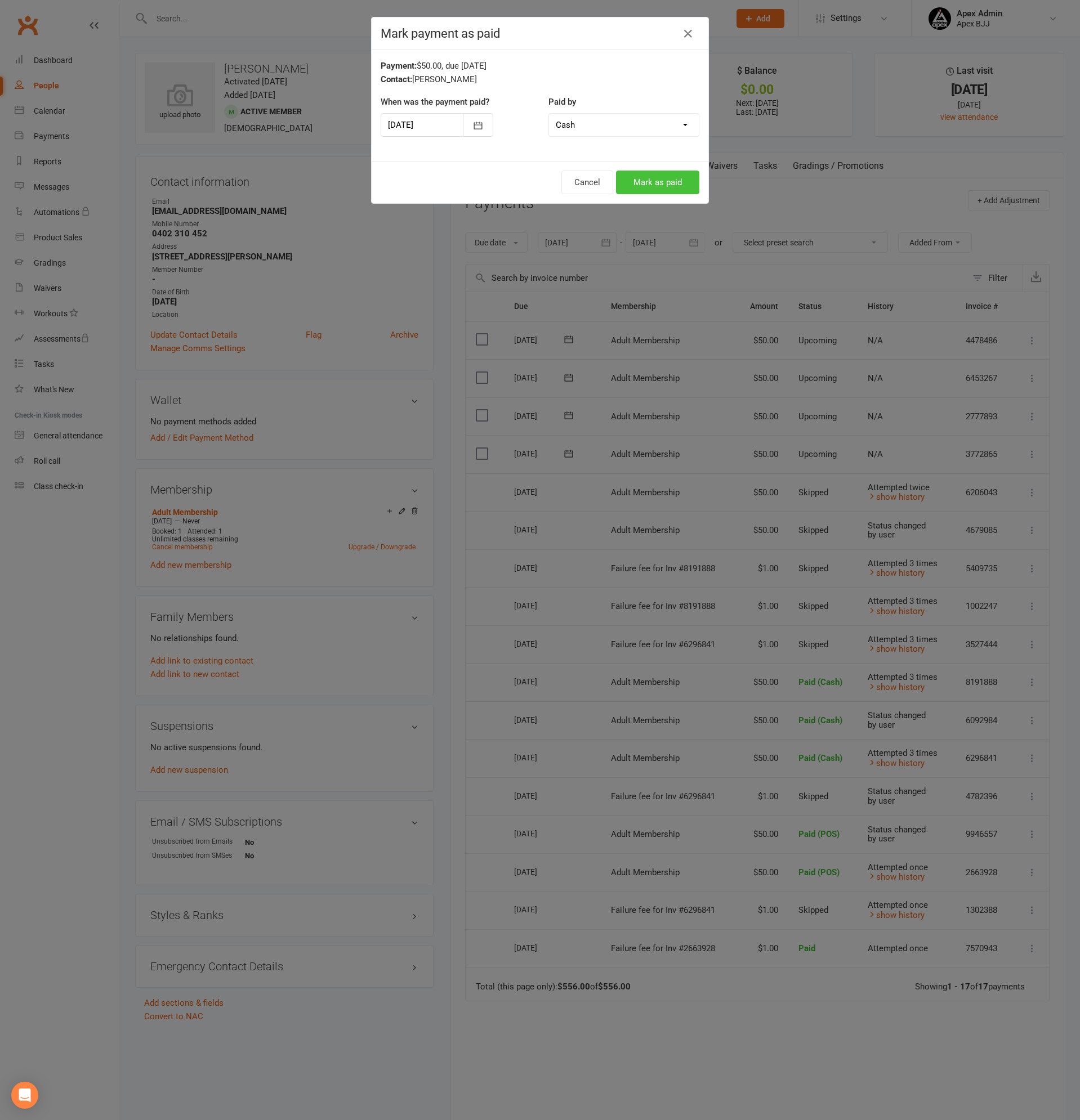
click at [650, 180] on button "Mark as paid" at bounding box center [657, 182] width 83 height 24
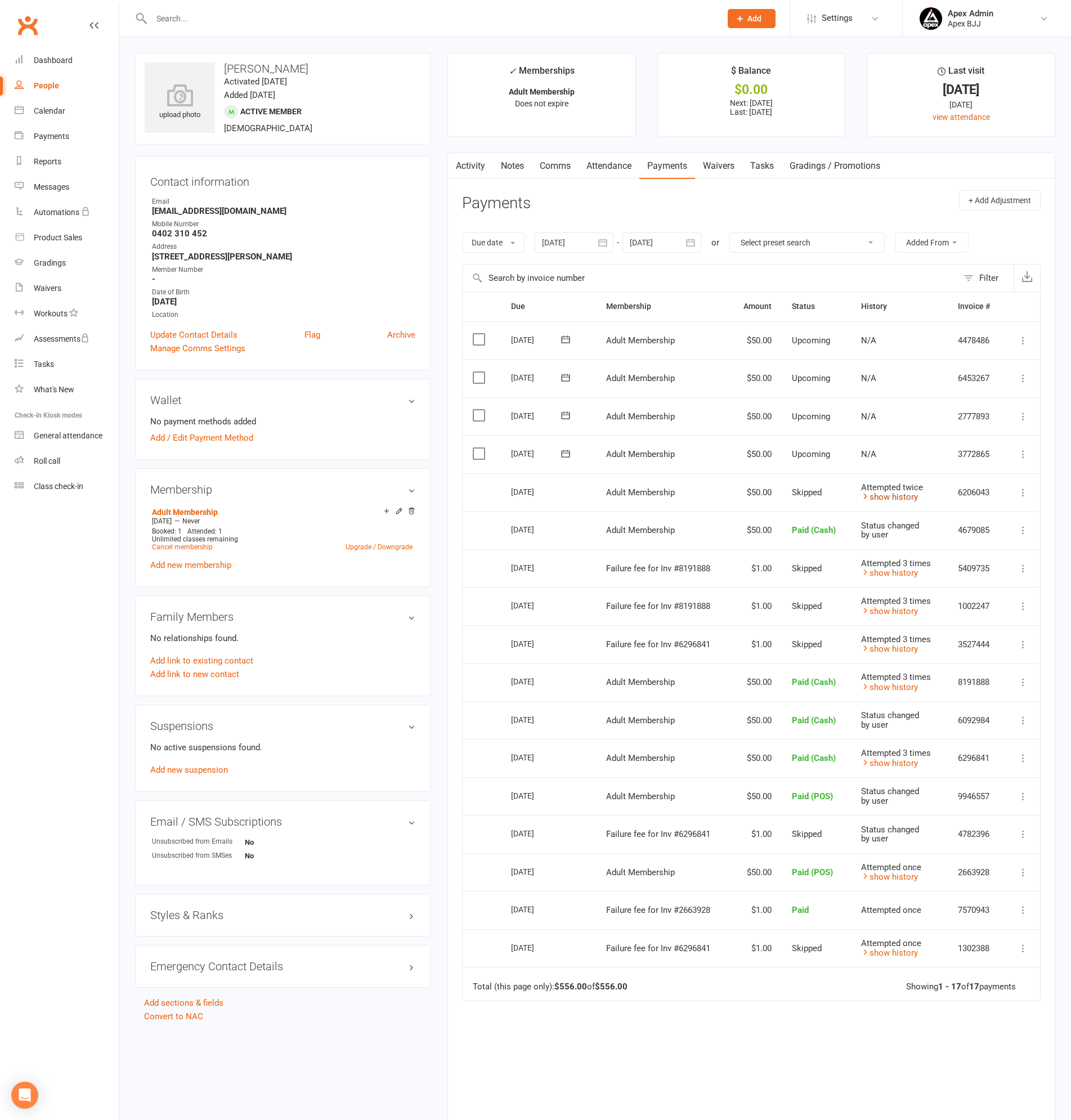
click at [893, 492] on link "show history" at bounding box center [889, 497] width 57 height 10
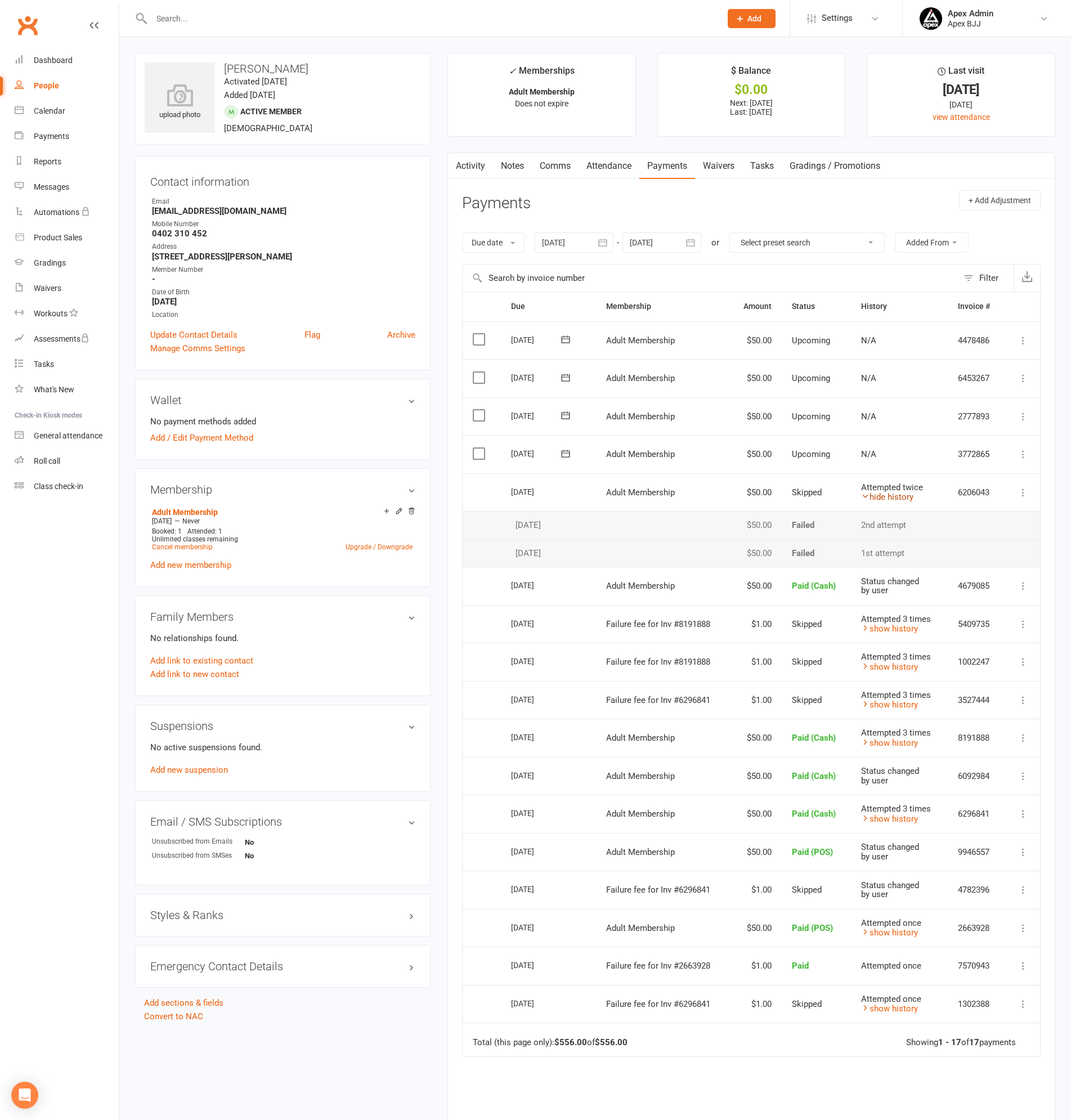
click at [894, 494] on link "hide history" at bounding box center [887, 497] width 52 height 10
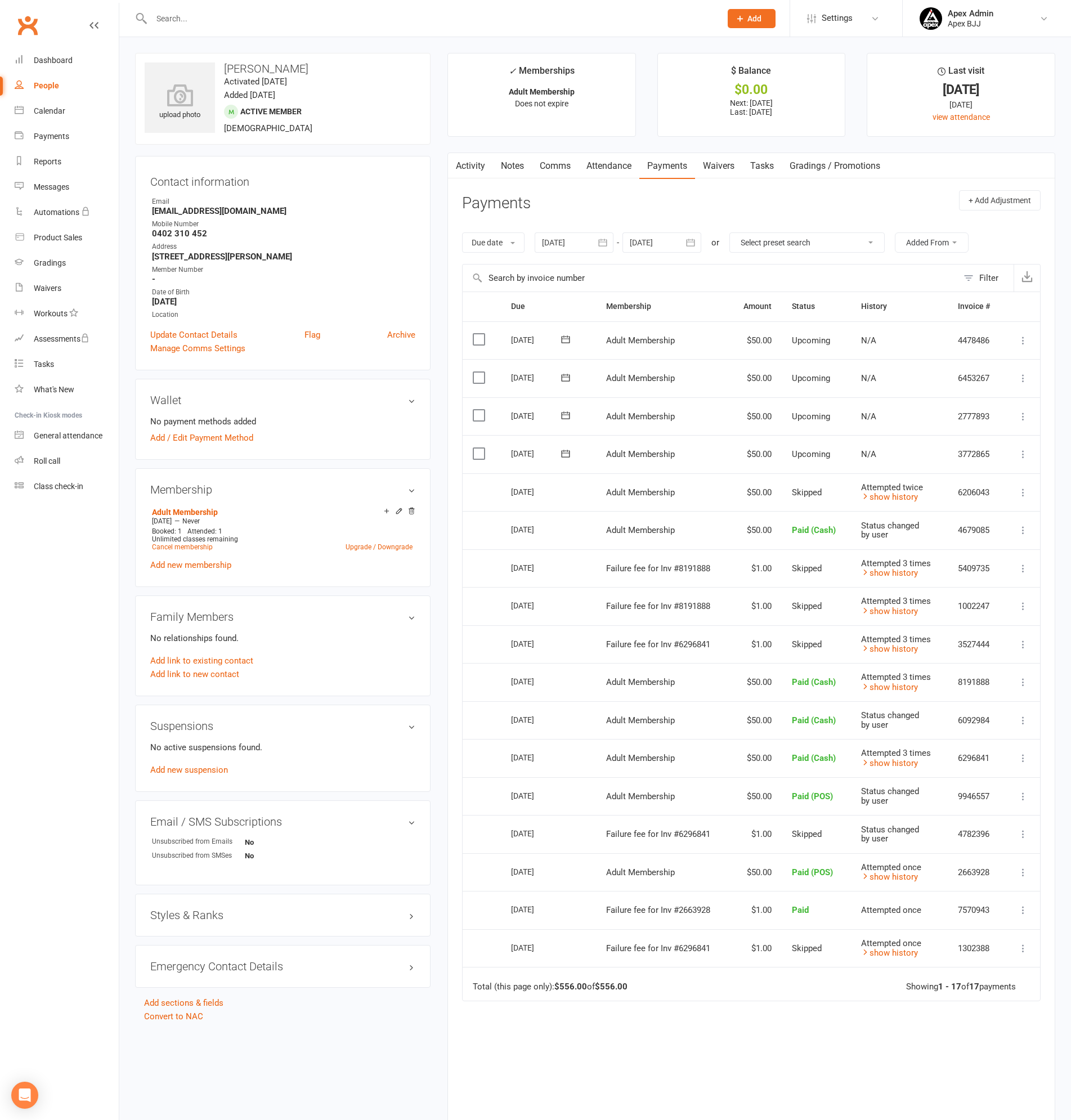
click at [1024, 494] on icon at bounding box center [1023, 492] width 12 height 12
click at [966, 510] on link "Mark as Paid (Cash)" at bounding box center [973, 514] width 111 height 22
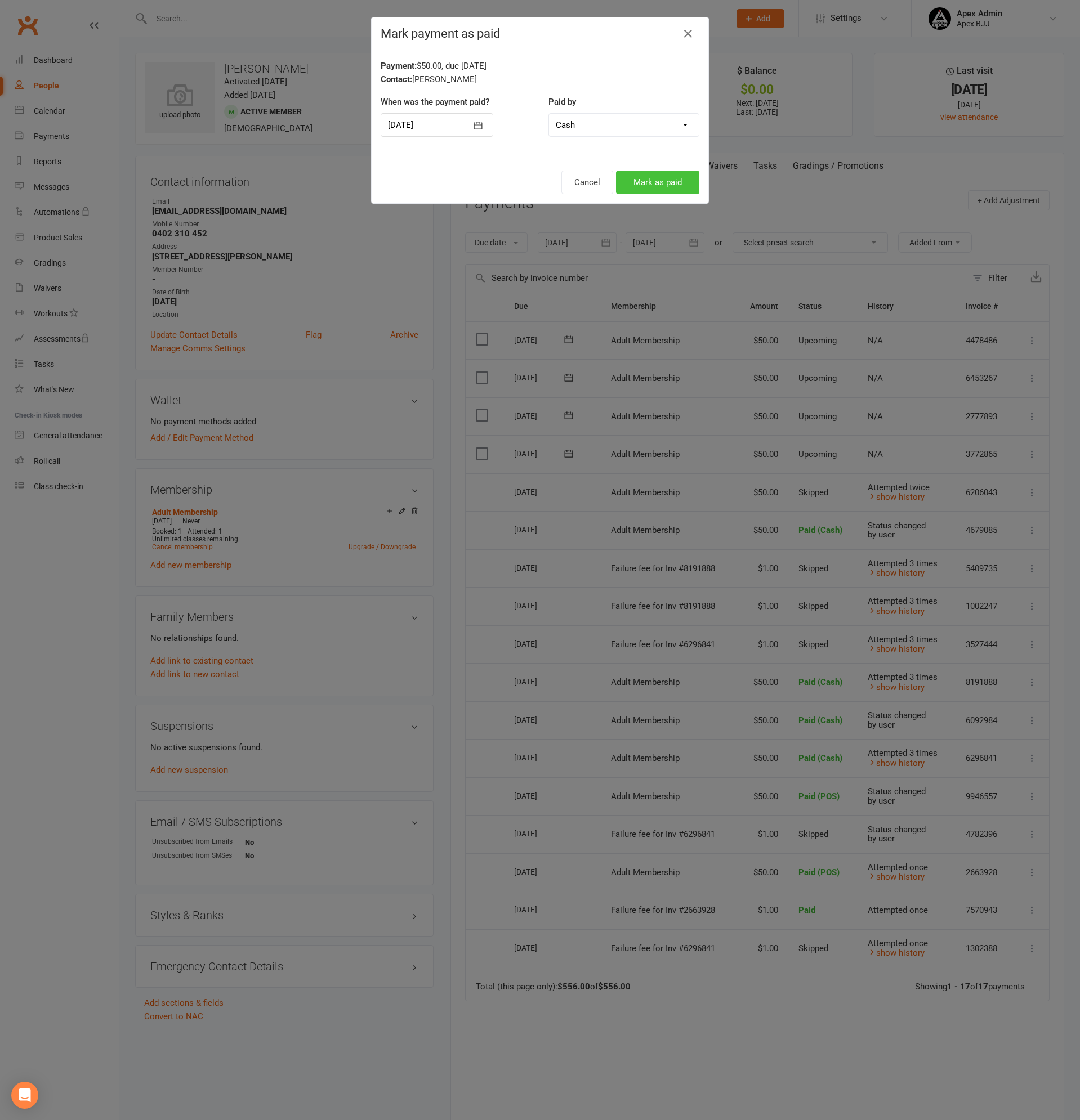
click at [656, 181] on button "Mark as paid" at bounding box center [657, 182] width 83 height 24
